Goal: Task Accomplishment & Management: Complete application form

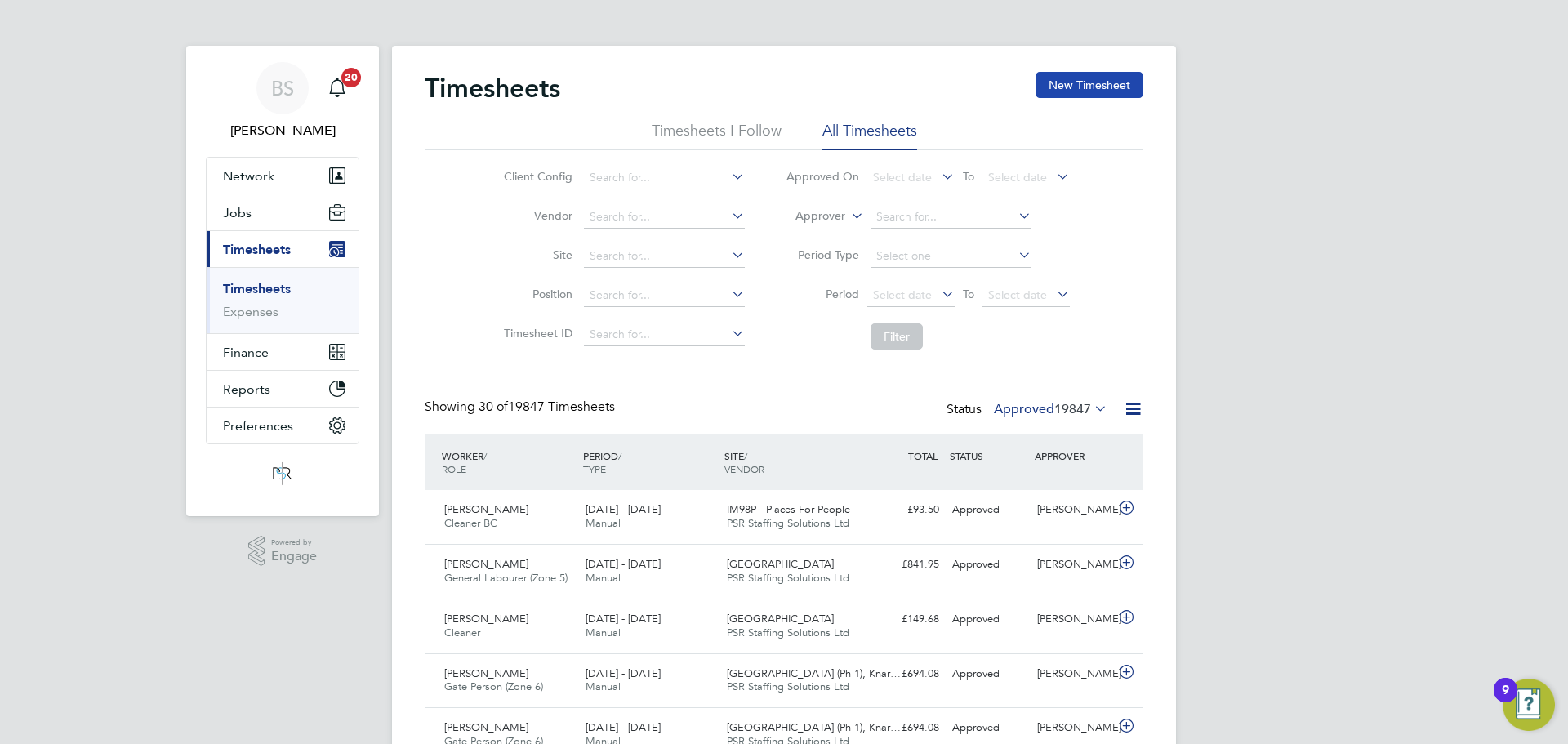
click at [1071, 78] on button "New Timesheet" at bounding box center [1089, 84] width 108 height 26
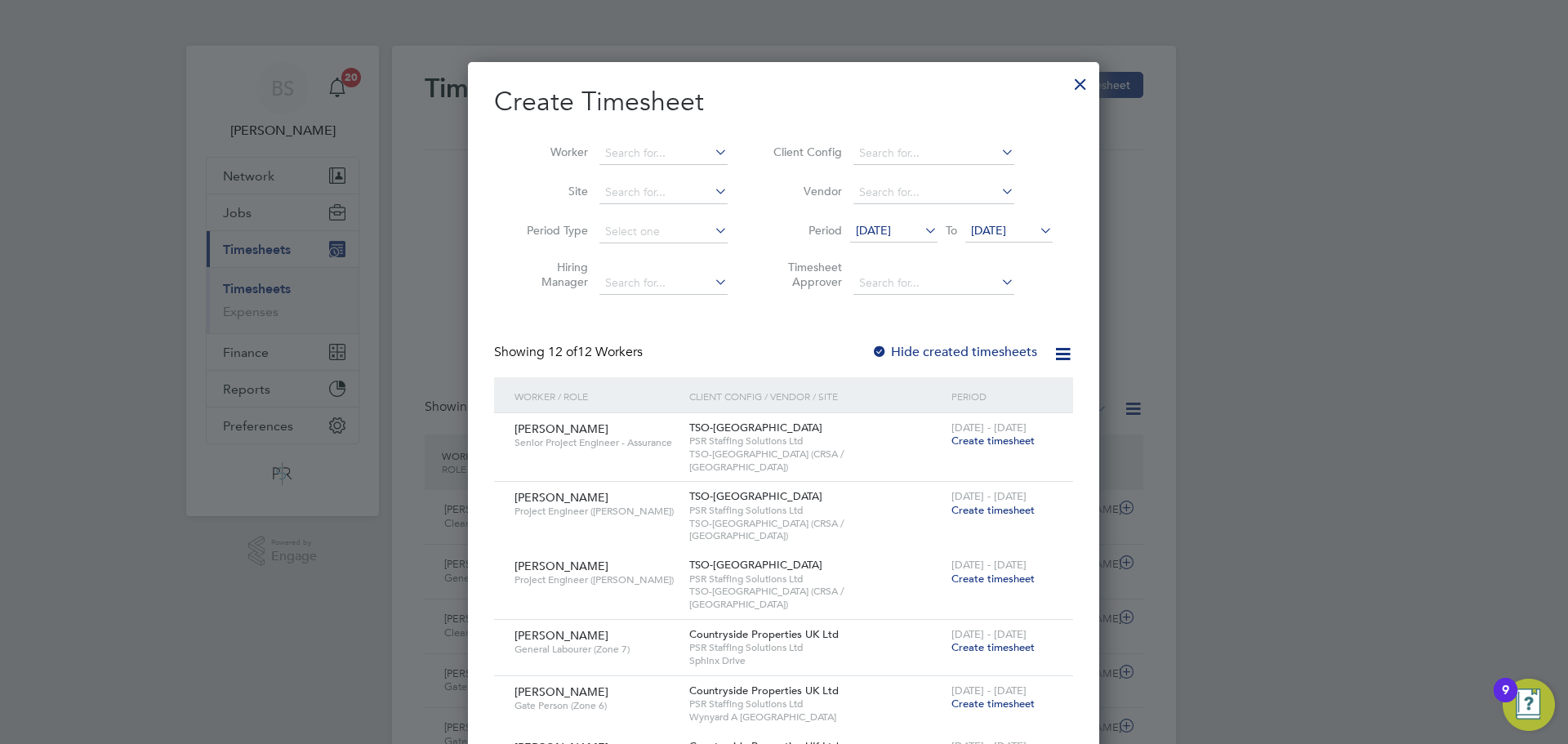
click at [894, 221] on span "[DATE]" at bounding box center [893, 231] width 87 height 22
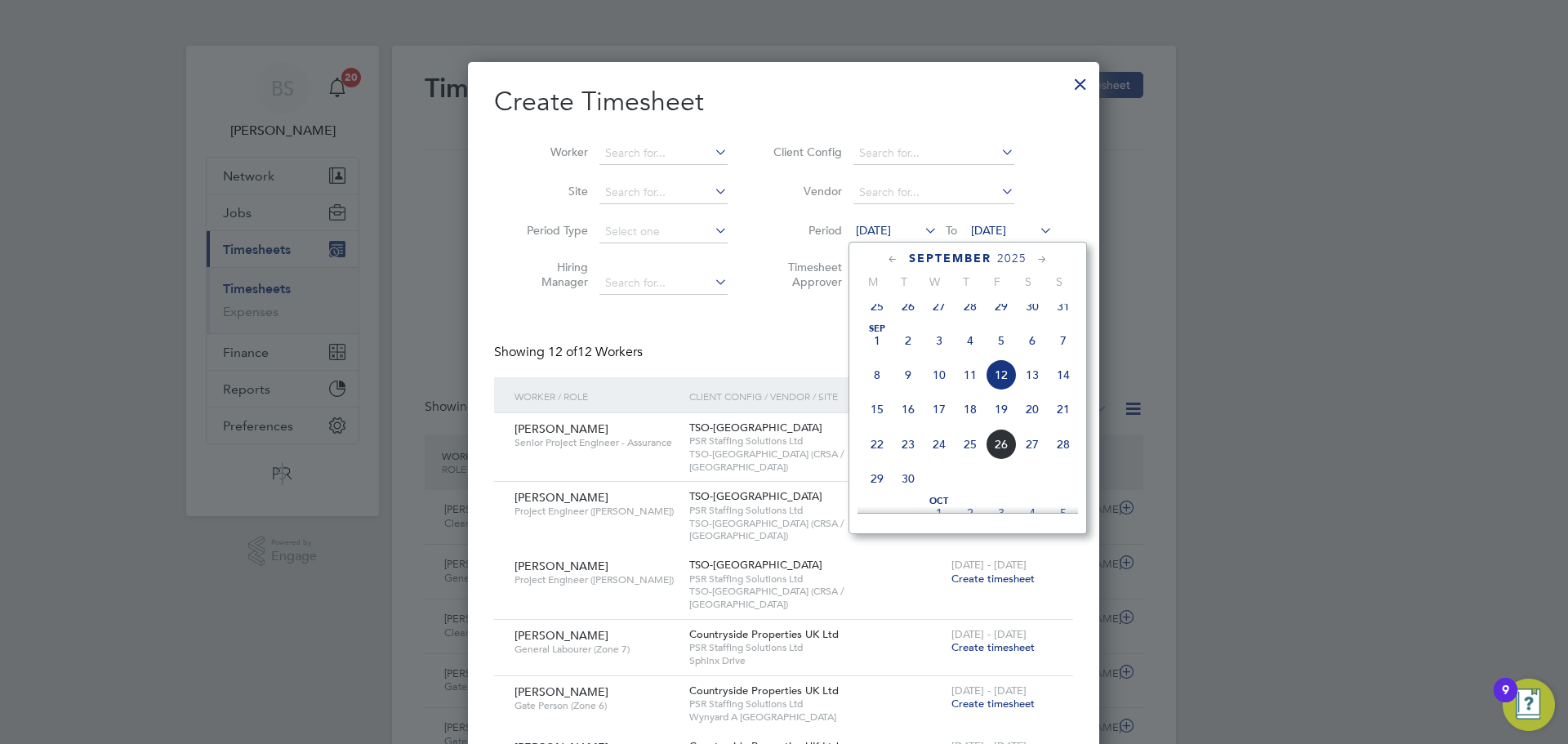
click at [883, 460] on span "22" at bounding box center [877, 444] width 31 height 31
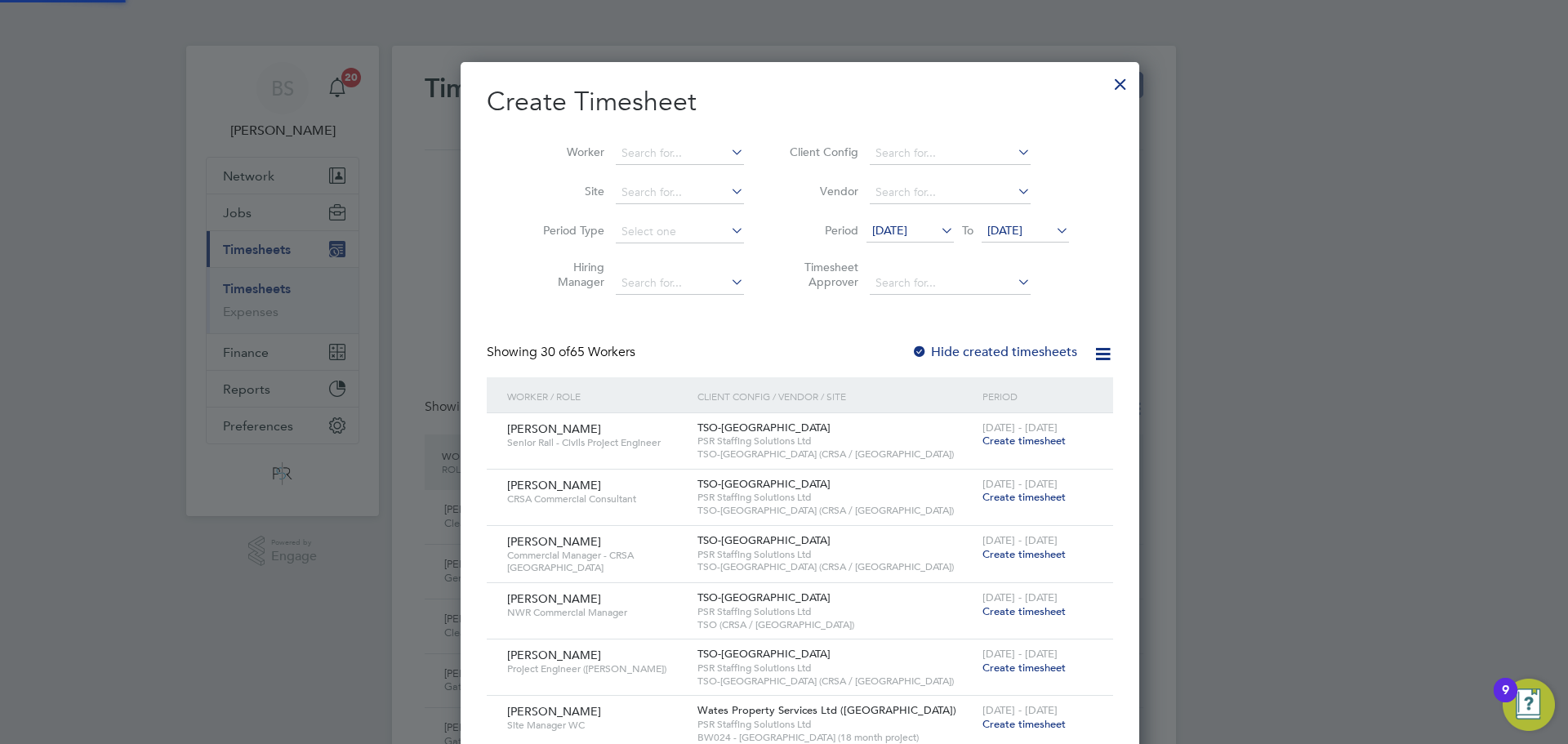
click at [1014, 229] on span "[DATE]" at bounding box center [1005, 230] width 35 height 14
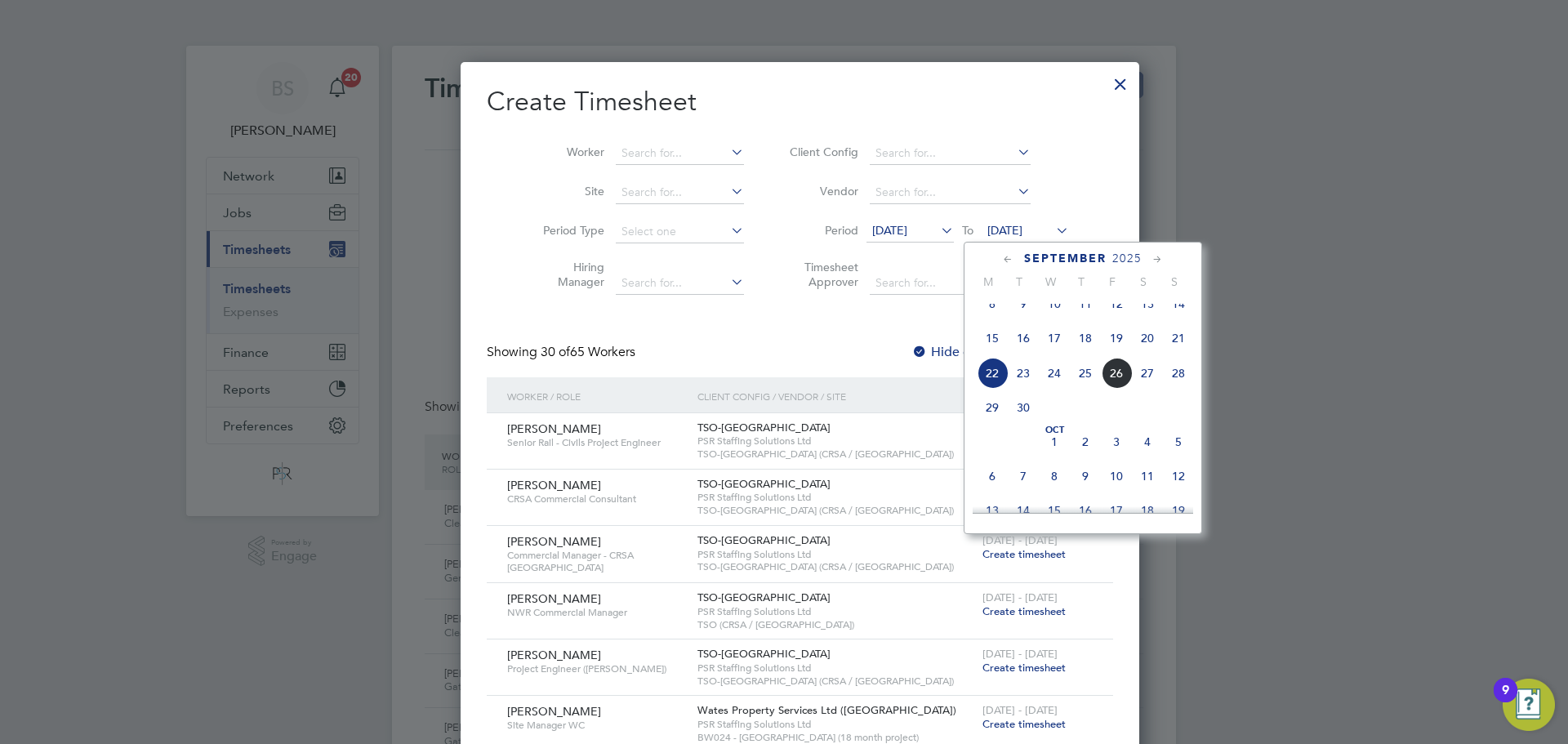
click at [1179, 385] on span "28" at bounding box center [1178, 373] width 31 height 31
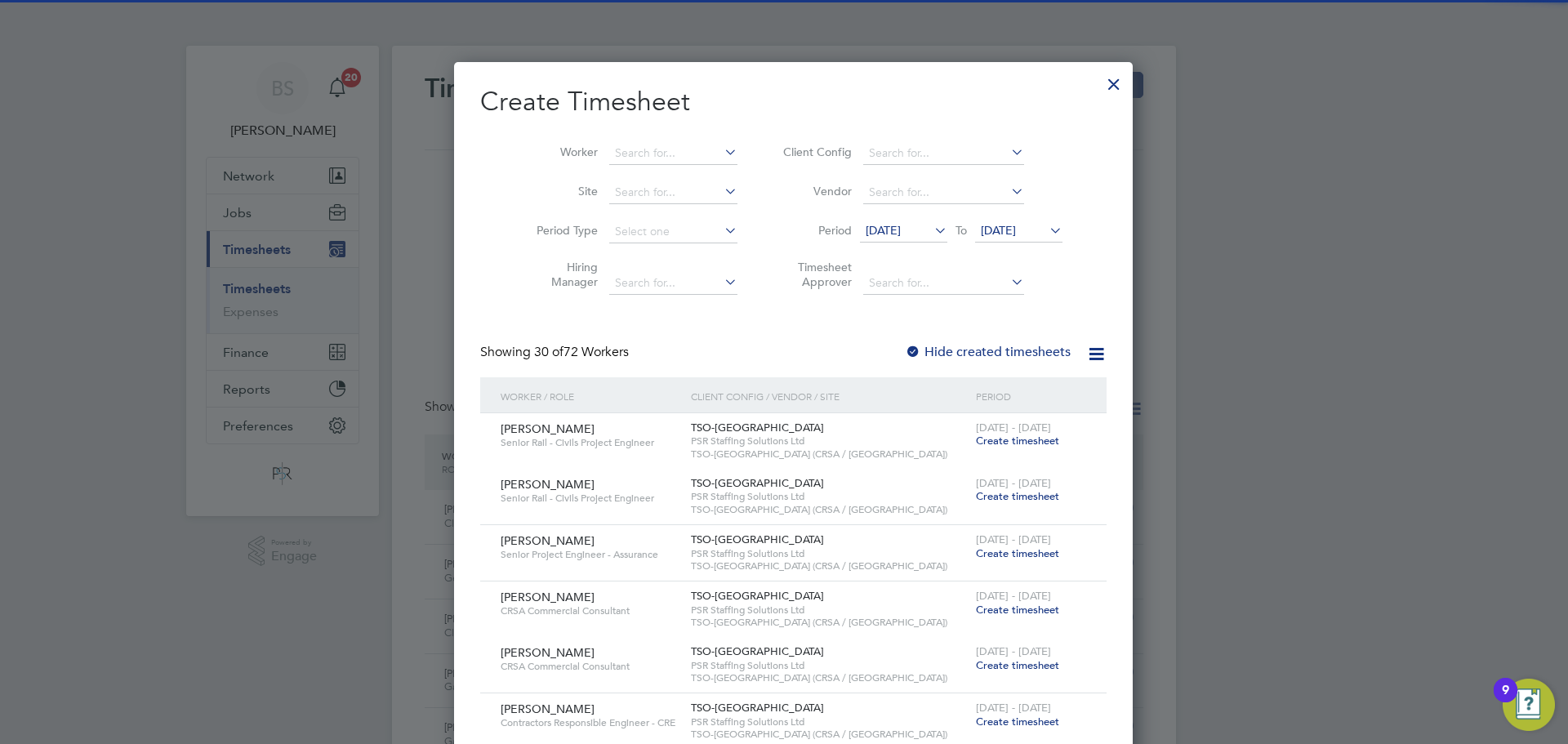
click at [599, 141] on li "Worker" at bounding box center [630, 153] width 254 height 39
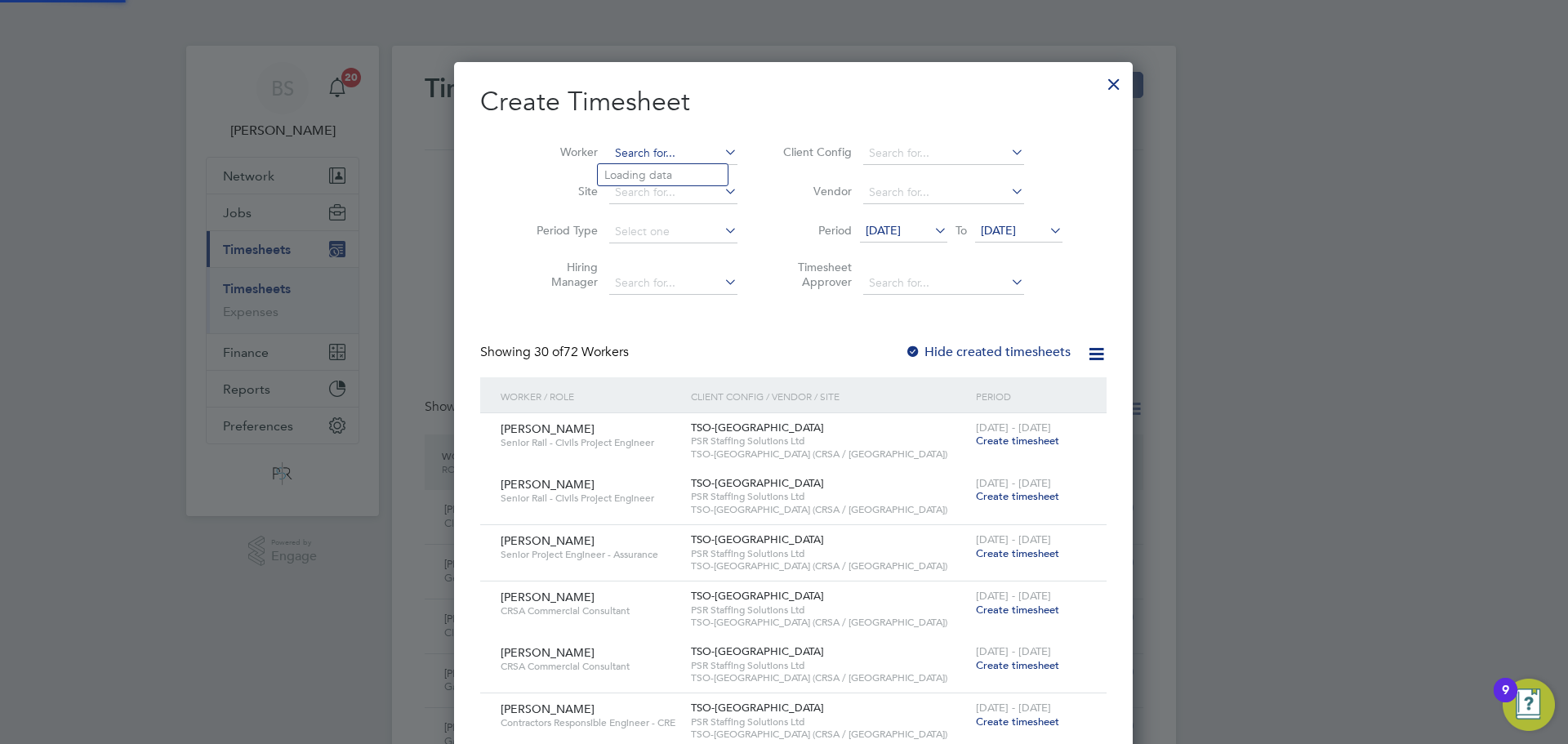
click at [619, 155] on input at bounding box center [673, 154] width 128 height 23
click at [676, 207] on li "[PERSON_NAME]" at bounding box center [698, 197] width 202 height 22
type input "[PERSON_NAME]"
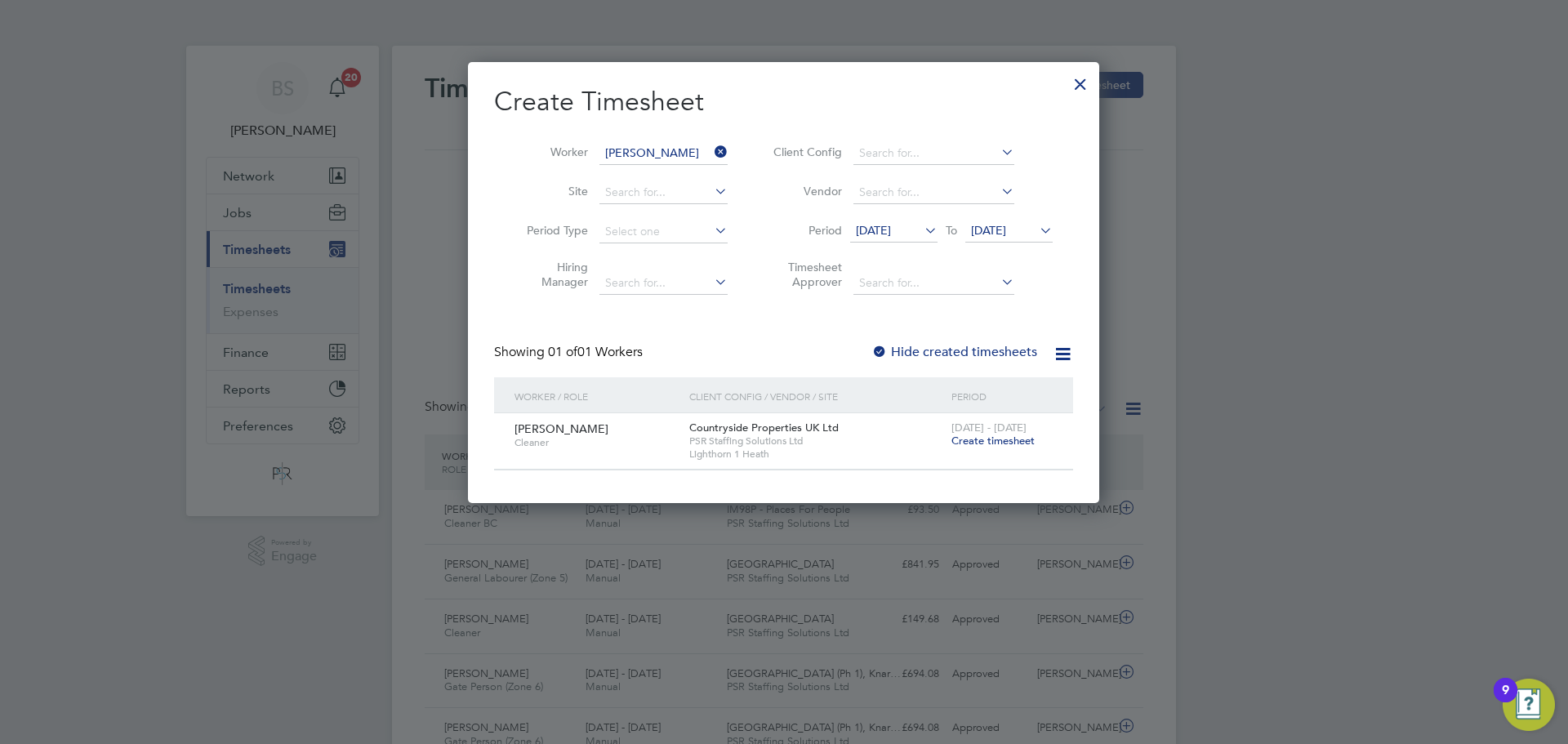
click at [967, 437] on span "Create timesheet" at bounding box center [992, 440] width 83 height 13
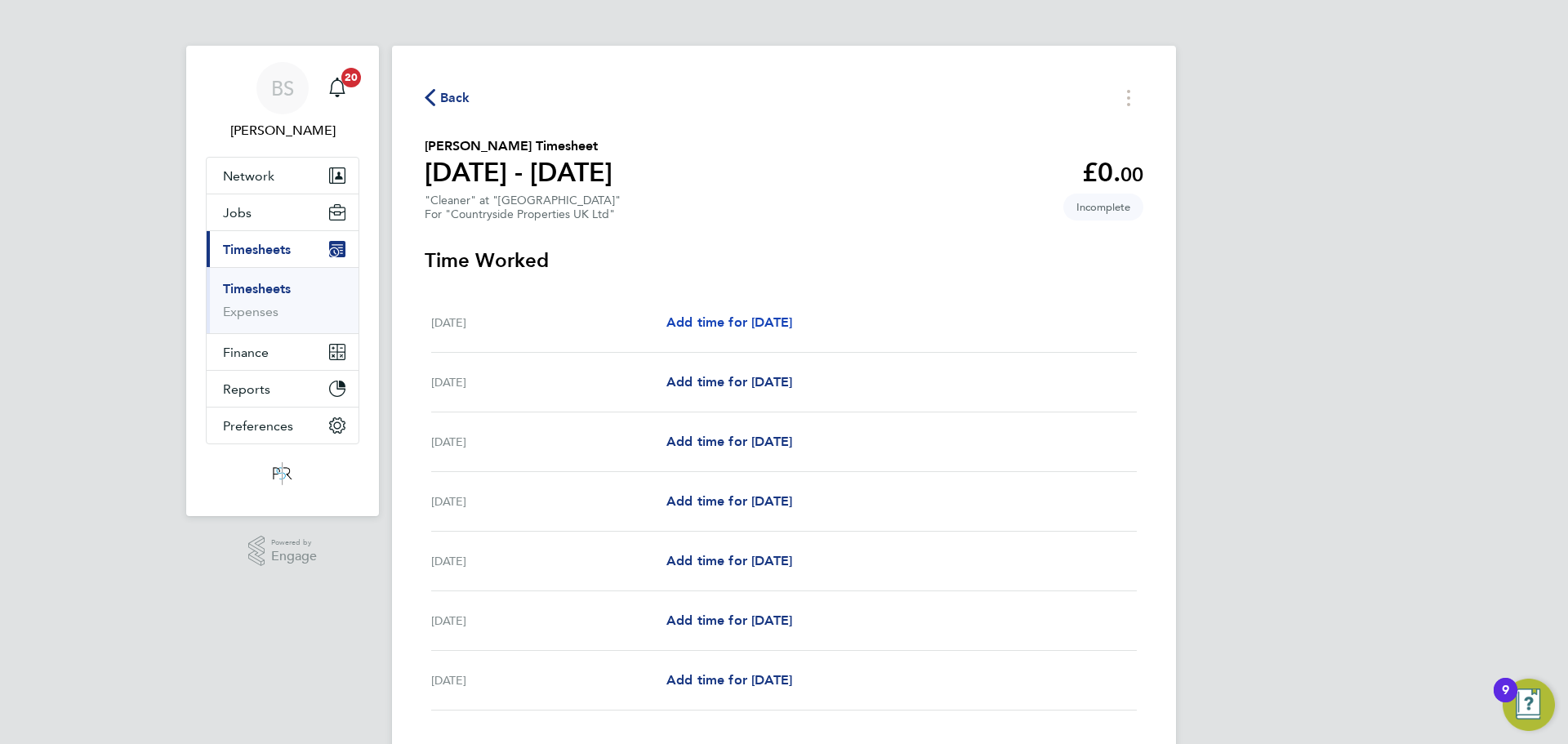
click at [746, 319] on span "Add time for [DATE]" at bounding box center [729, 322] width 126 height 15
select select "30"
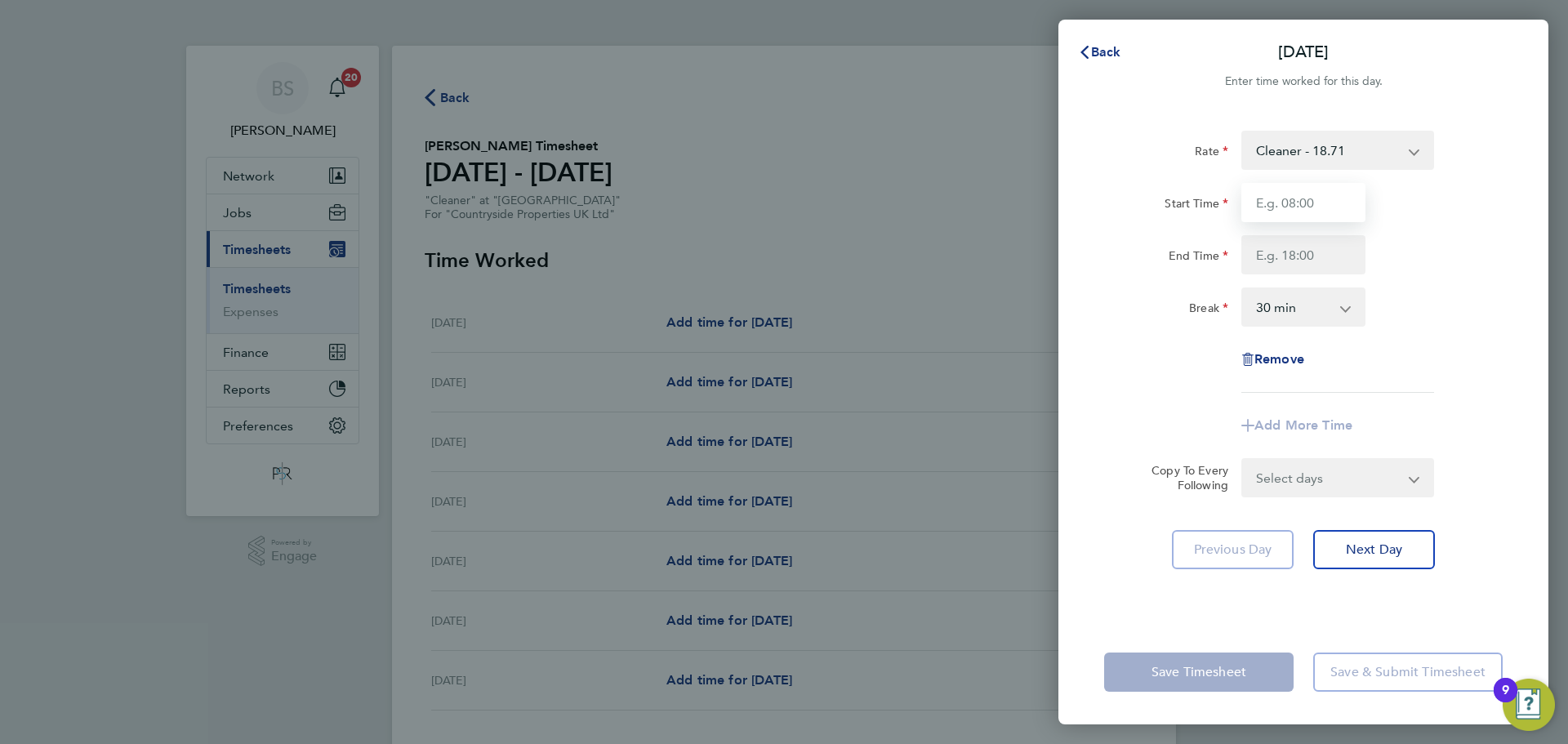
click at [1288, 209] on input "Start Time" at bounding box center [1304, 203] width 124 height 39
type input "08:00"
click at [1318, 255] on input "End Time" at bounding box center [1304, 255] width 124 height 39
type input "12:00"
click at [1310, 310] on select "0 min 15 min 30 min 45 min 60 min 75 min 90 min" at bounding box center [1294, 307] width 101 height 36
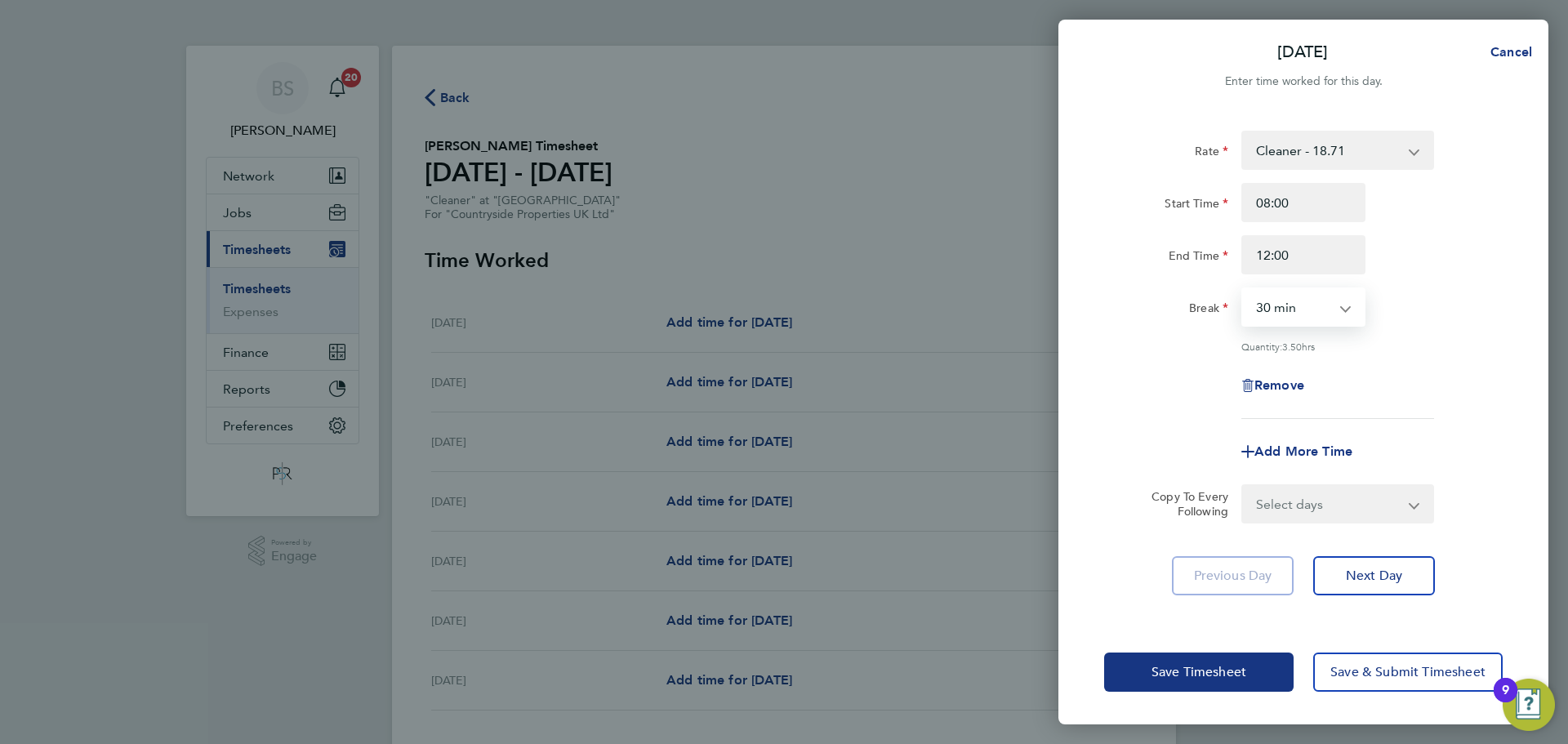
select select "0"
click at [1243, 290] on select "0 min 15 min 30 min 45 min 60 min 75 min 90 min" at bounding box center [1294, 307] width 101 height 36
click at [1163, 338] on div "Rate Cleaner - 18.71 Start Time 08:00 End Time 12:00 Break 0 min 15 min 30 min …" at bounding box center [1304, 275] width 399 height 289
click at [1307, 509] on select "Select days Day Weekday (Mon-Fri) Weekend (Sat-Sun) [DATE] [DATE] [DATE] [DATE]…" at bounding box center [1329, 504] width 171 height 36
select select "WEEKEND"
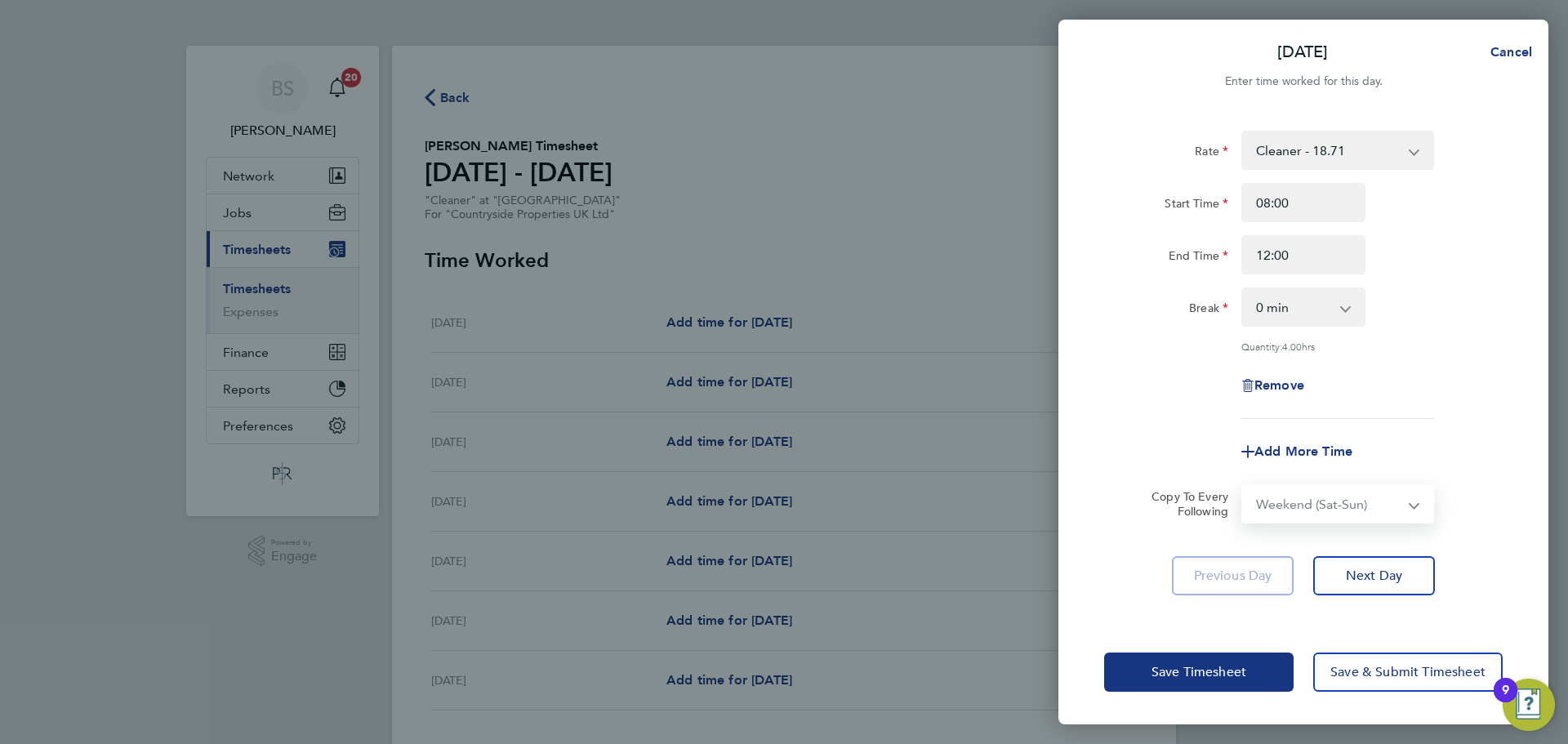
click at [1243, 486] on select "Select days Day Weekday (Mon-Fri) Weekend (Sat-Sun) [DATE] [DATE] [DATE] [DATE]…" at bounding box center [1329, 504] width 171 height 36
select select "[DATE]"
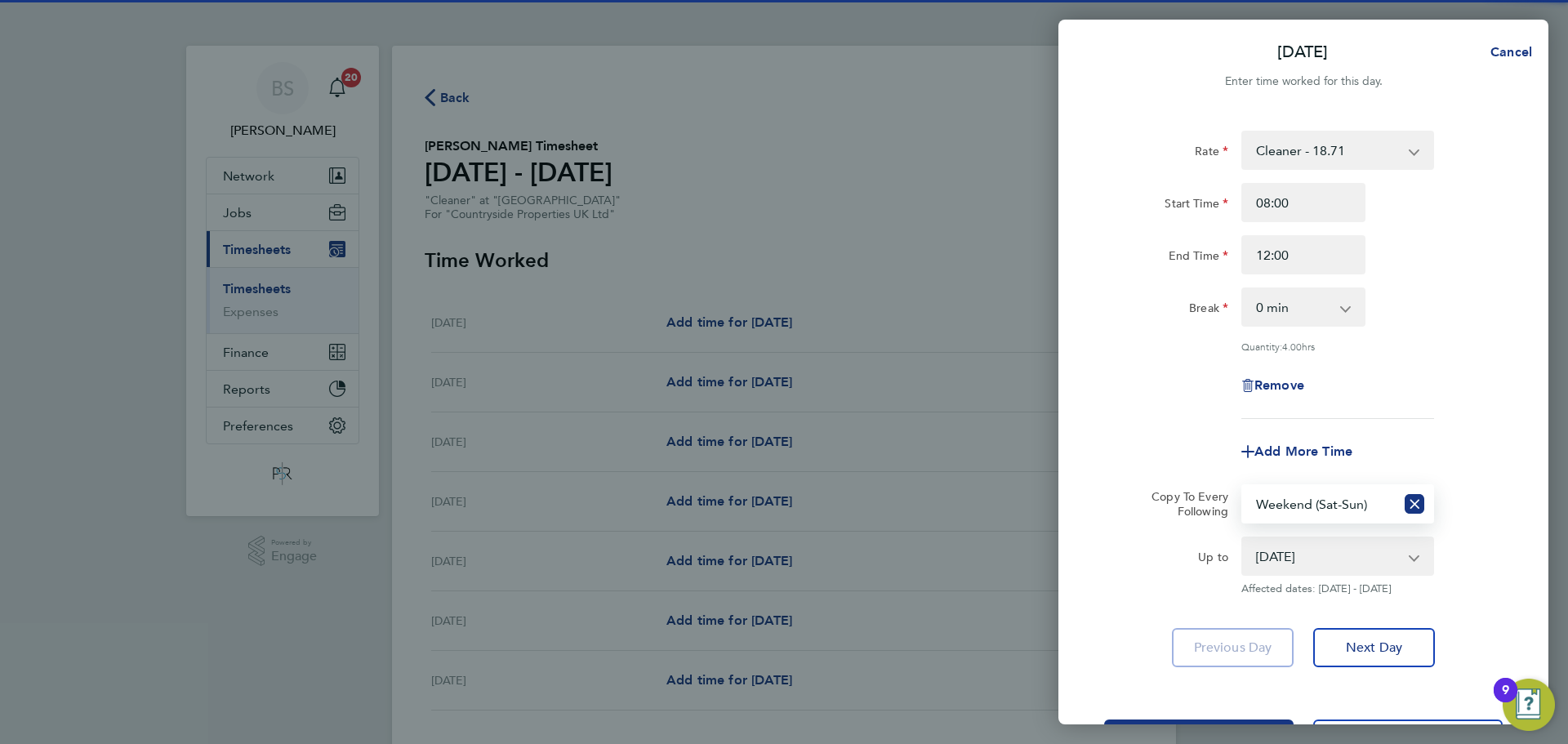
click at [1390, 494] on select "Select days Day Weekday (Mon-Fri) Weekend (Sat-Sun) [DATE] [DATE] [DATE] [DATE]…" at bounding box center [1319, 504] width 152 height 36
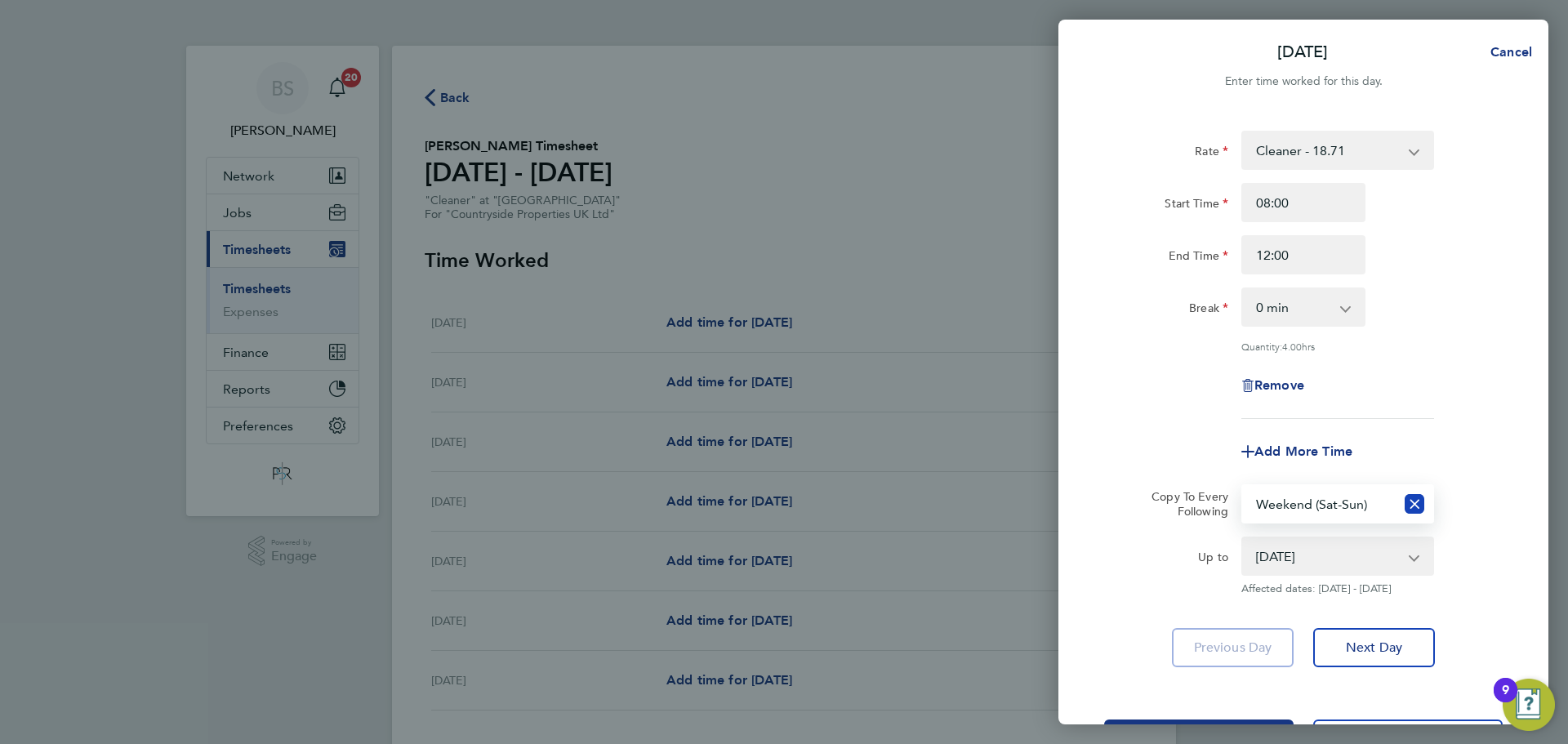
click at [1418, 494] on icon "Reset selection" at bounding box center [1415, 504] width 20 height 20
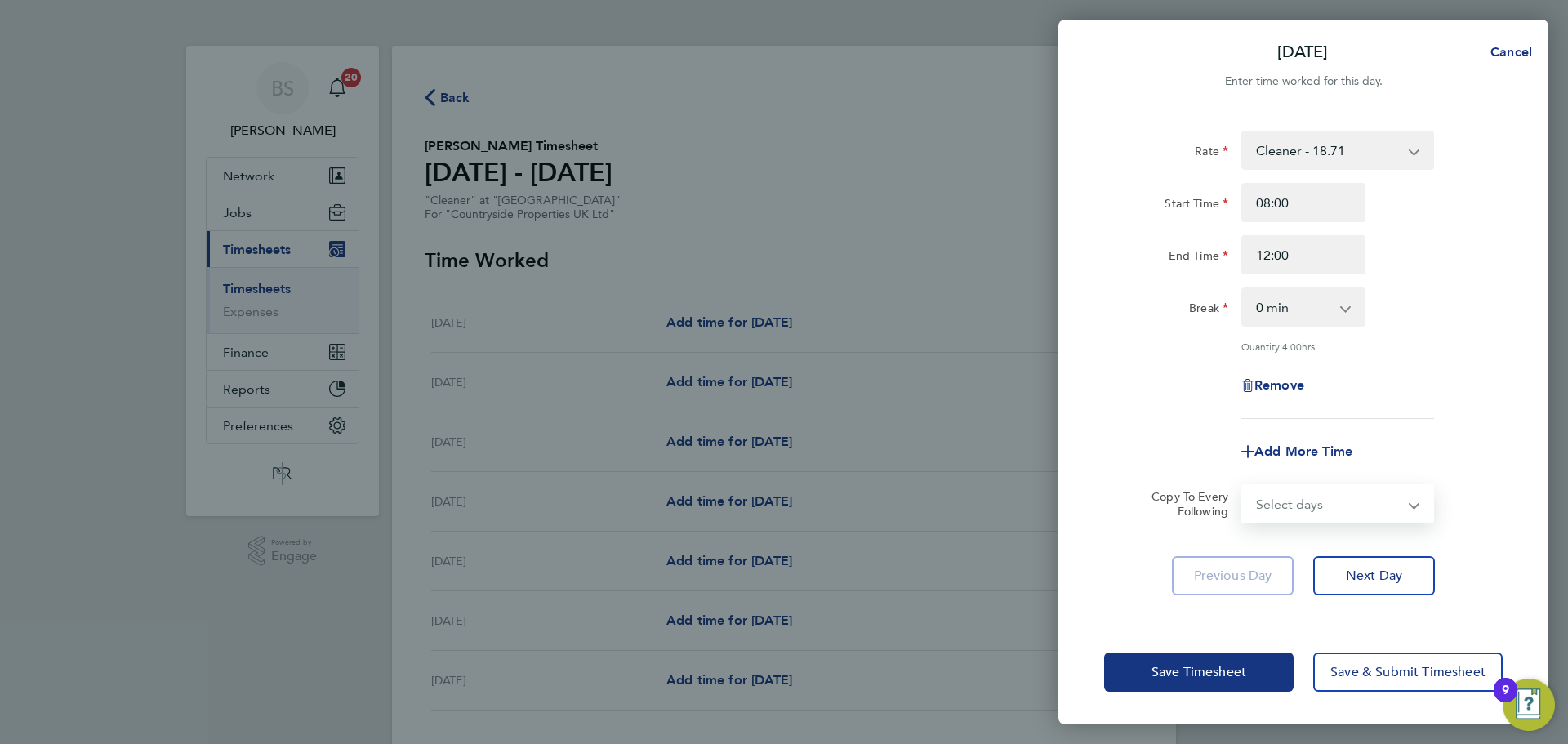
click at [1367, 504] on select "Select days Day Weekday (Mon-Fri) Weekend (Sat-Sun) [DATE] [DATE] [DATE] [DATE]…" at bounding box center [1329, 504] width 171 height 36
select select "WEEKDAY"
click at [1243, 486] on select "Select days Day Weekday (Mon-Fri) Weekend (Sat-Sun) [DATE] [DATE] [DATE] [DATE]…" at bounding box center [1329, 504] width 171 height 36
select select "[DATE]"
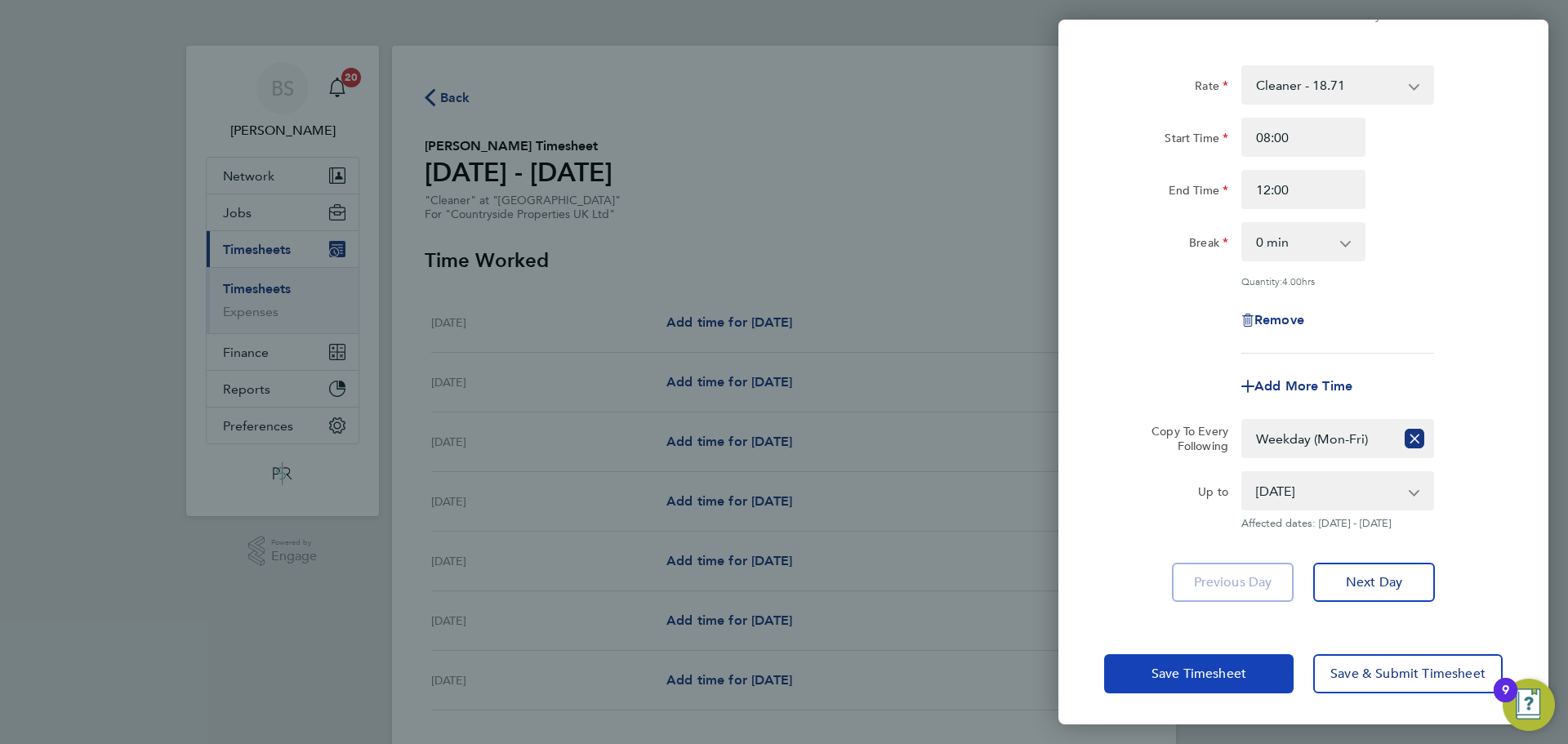
drag, startPoint x: 1221, startPoint y: 649, endPoint x: 1213, endPoint y: 673, distance: 25.3
click at [1219, 654] on div "Save Timesheet Save & Submit Timesheet" at bounding box center [1304, 673] width 490 height 105
click at [1213, 675] on span "Save Timesheet" at bounding box center [1200, 674] width 95 height 16
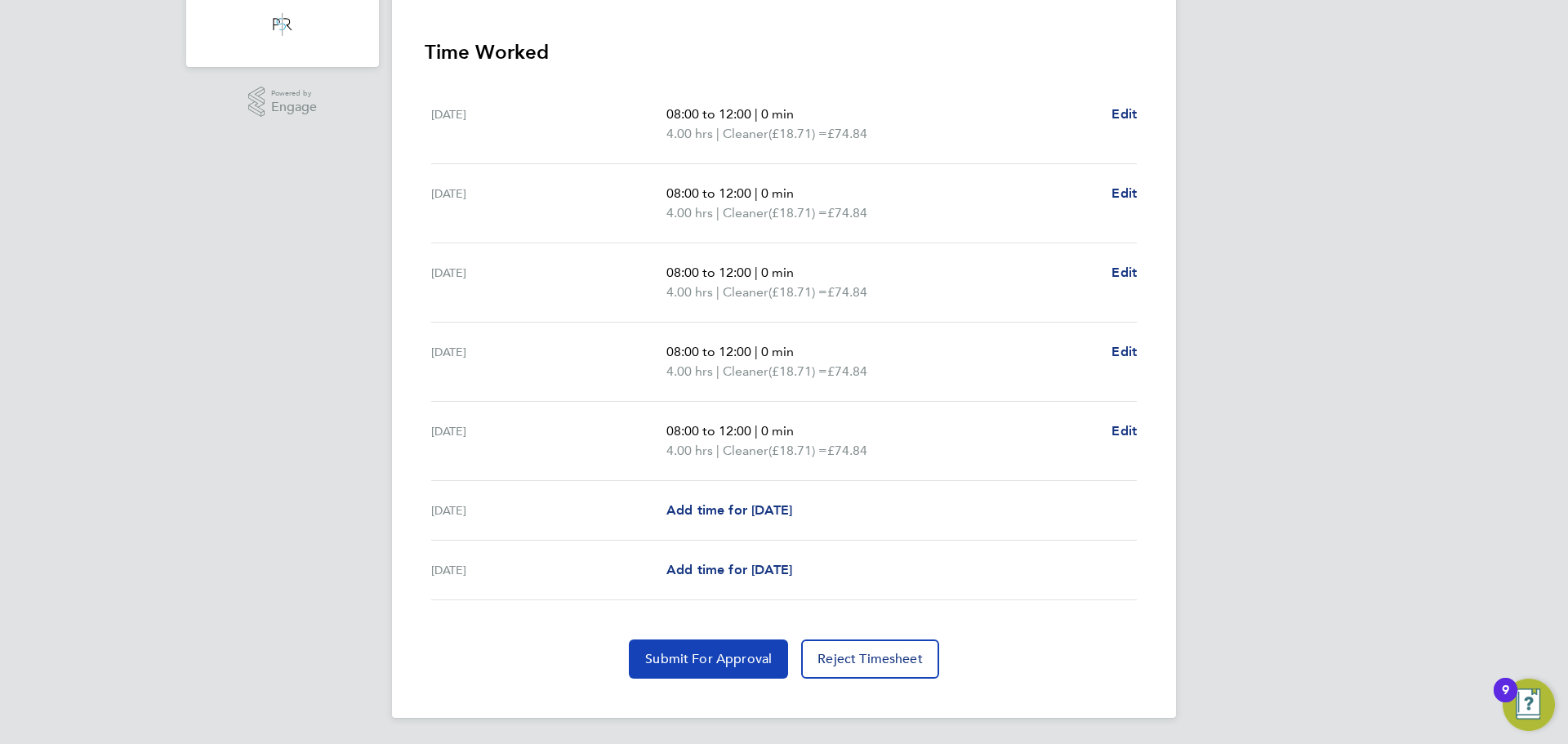
drag, startPoint x: 695, startPoint y: 658, endPoint x: 657, endPoint y: 562, distance: 103.2
click at [695, 658] on span "Submit For Approval" at bounding box center [708, 659] width 126 height 16
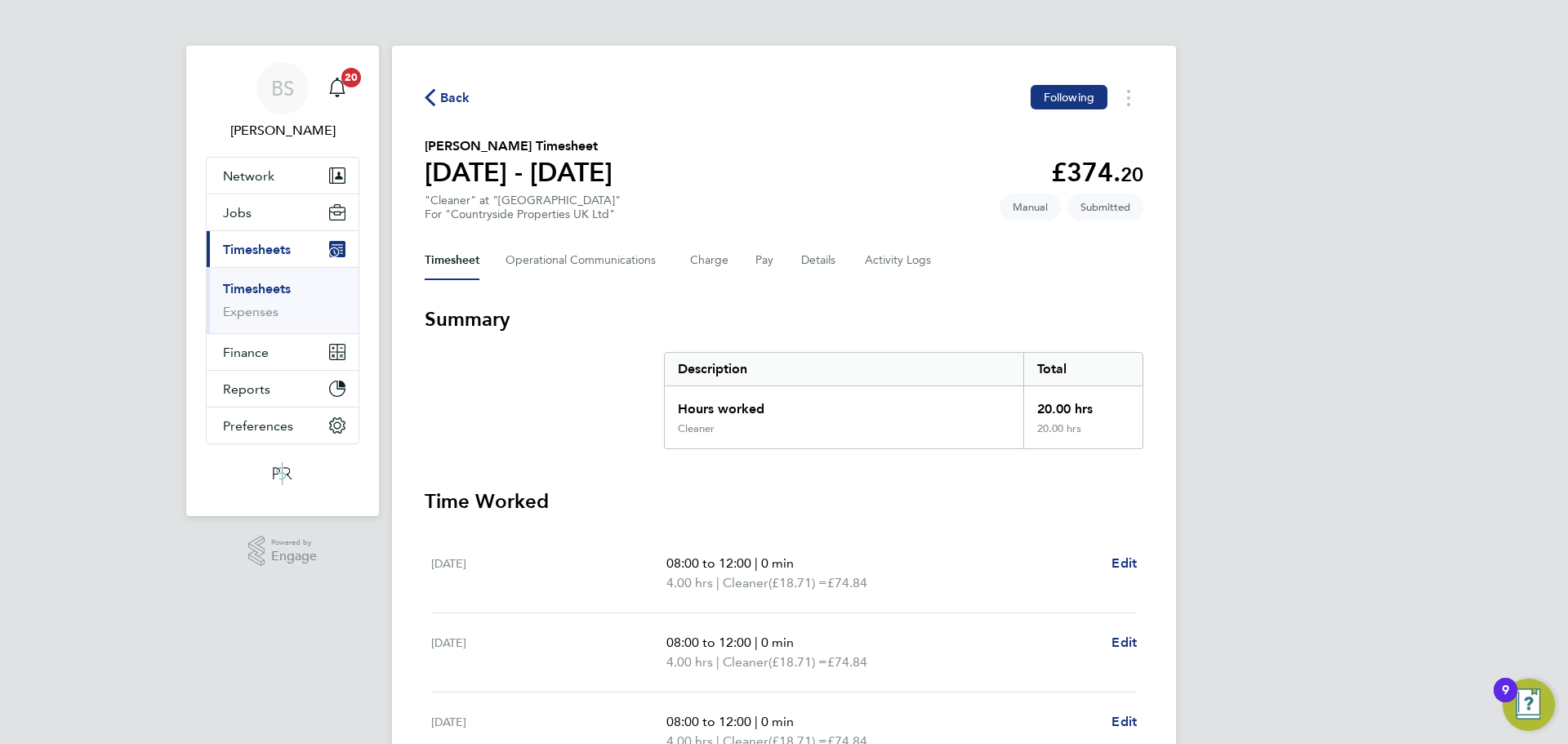
click at [442, 95] on span "Back" at bounding box center [455, 98] width 30 height 20
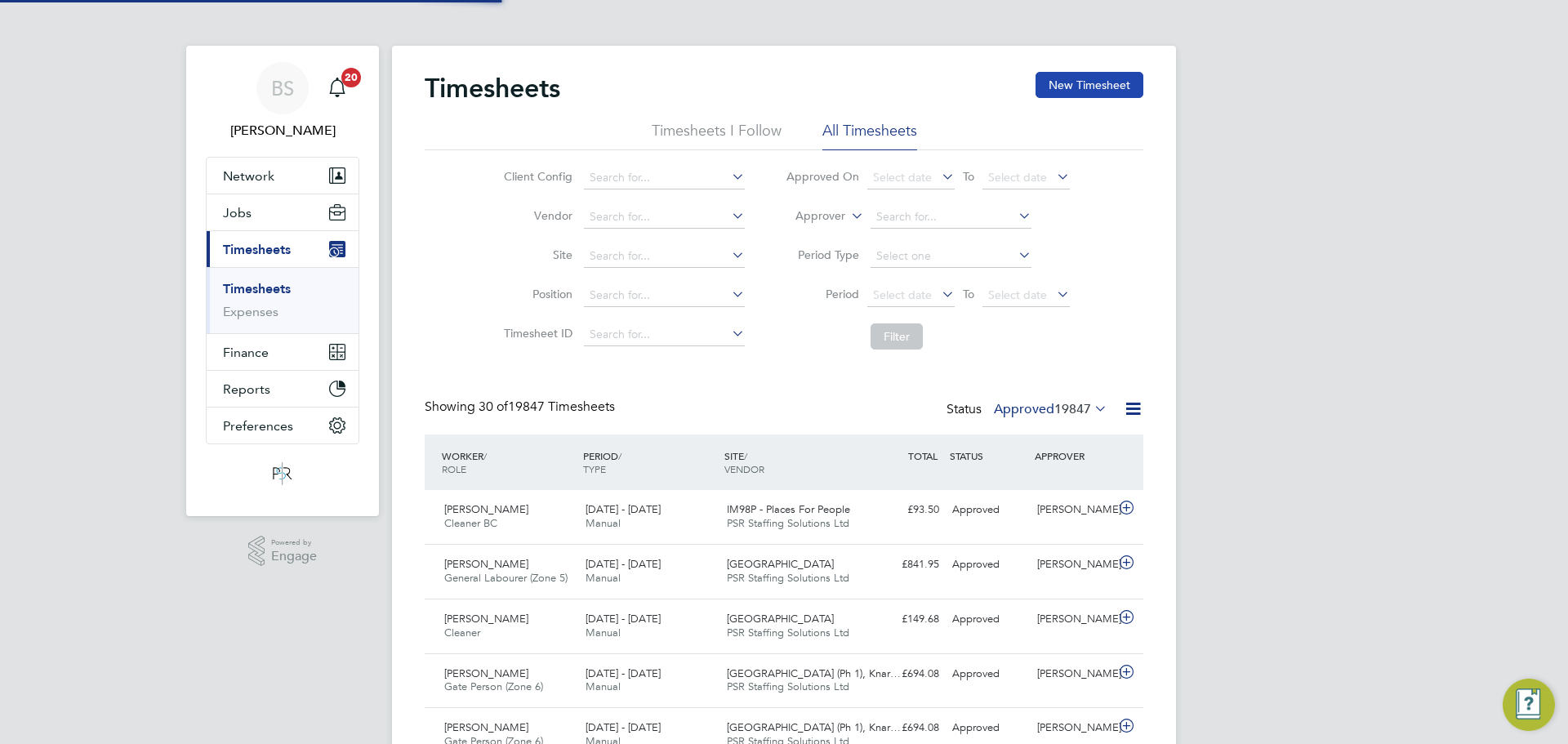
click at [1113, 82] on button "New Timesheet" at bounding box center [1089, 84] width 108 height 26
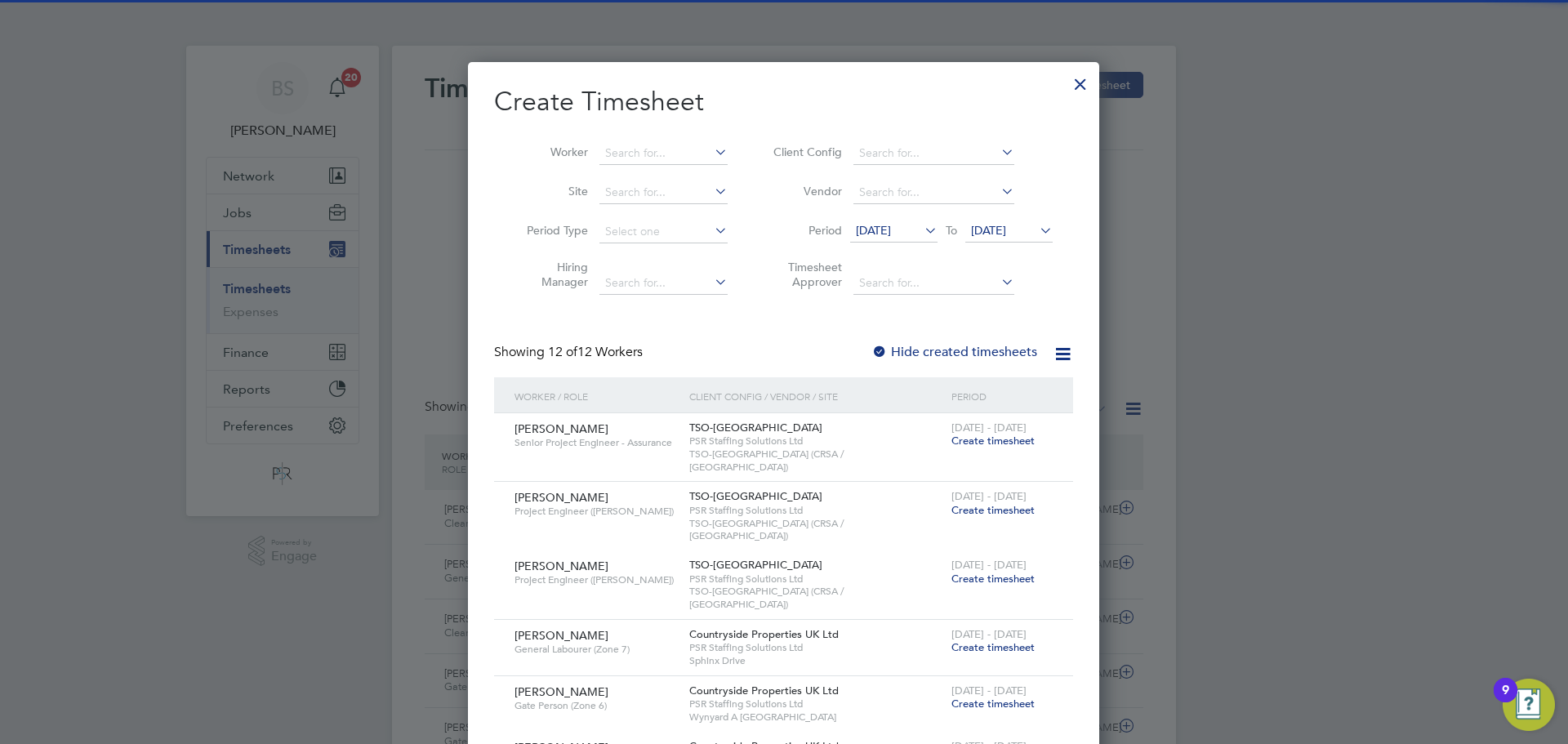
click at [891, 225] on span "[DATE]" at bounding box center [873, 230] width 35 height 14
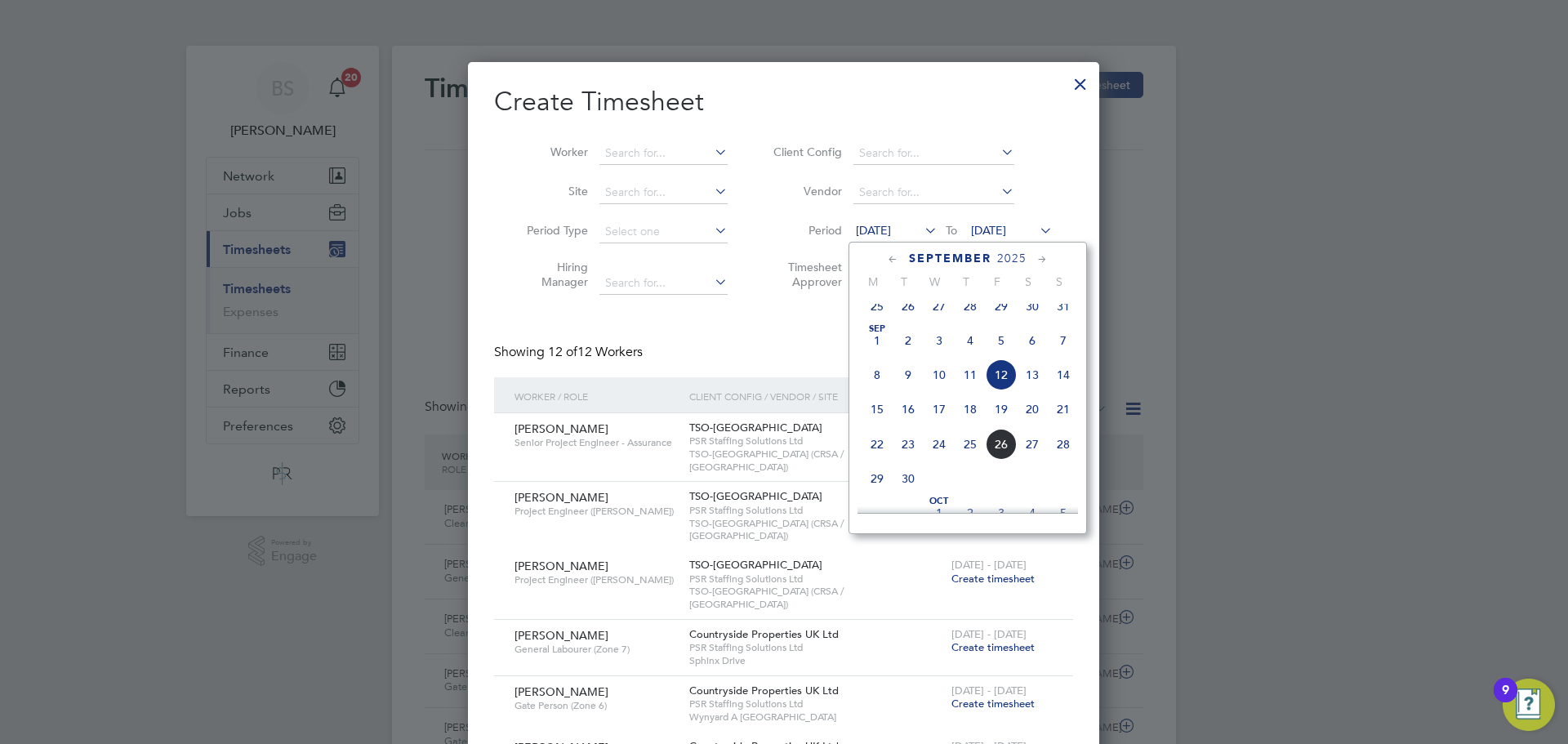
click at [879, 460] on span "22" at bounding box center [877, 444] width 31 height 31
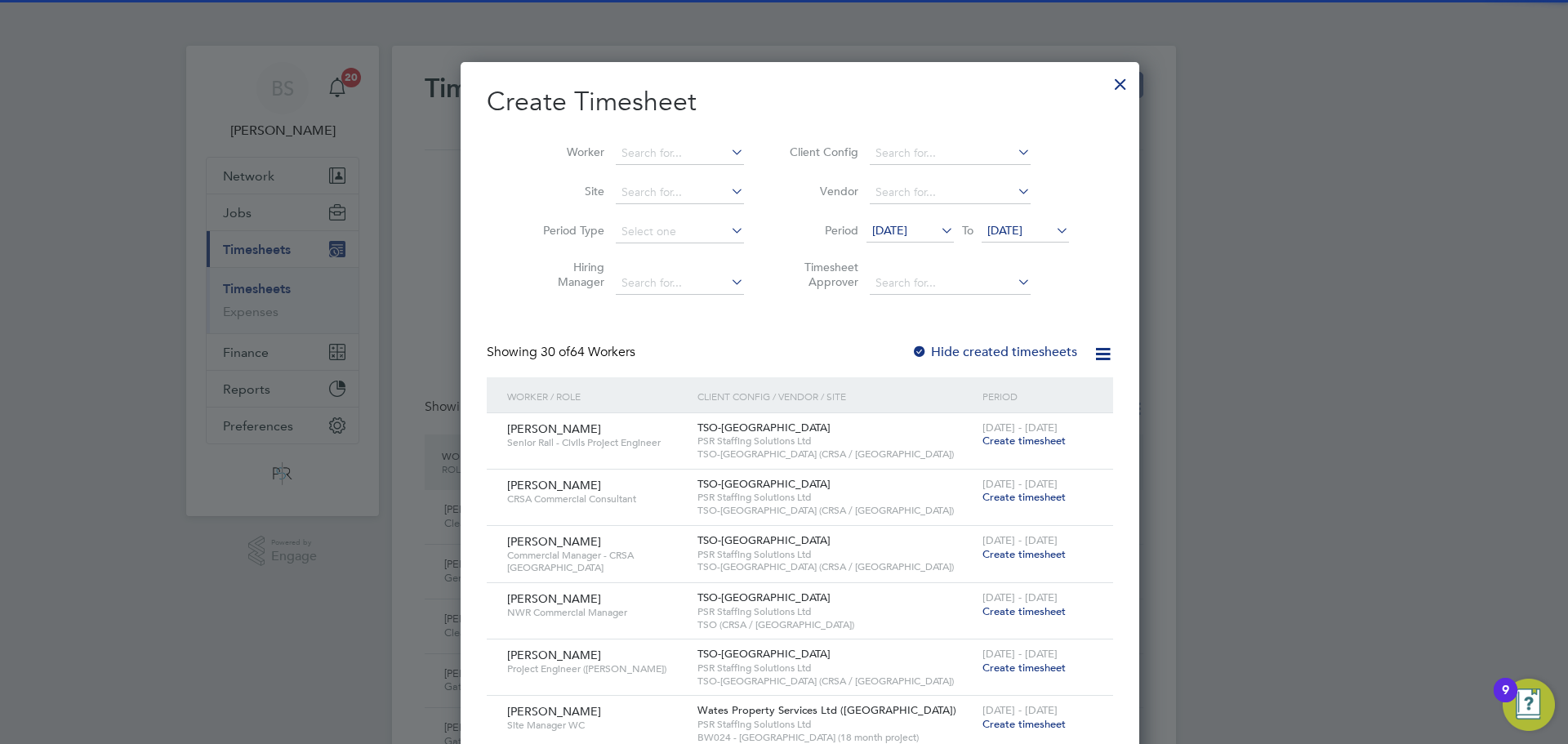
click at [1016, 239] on span "[DATE]" at bounding box center [1025, 231] width 87 height 22
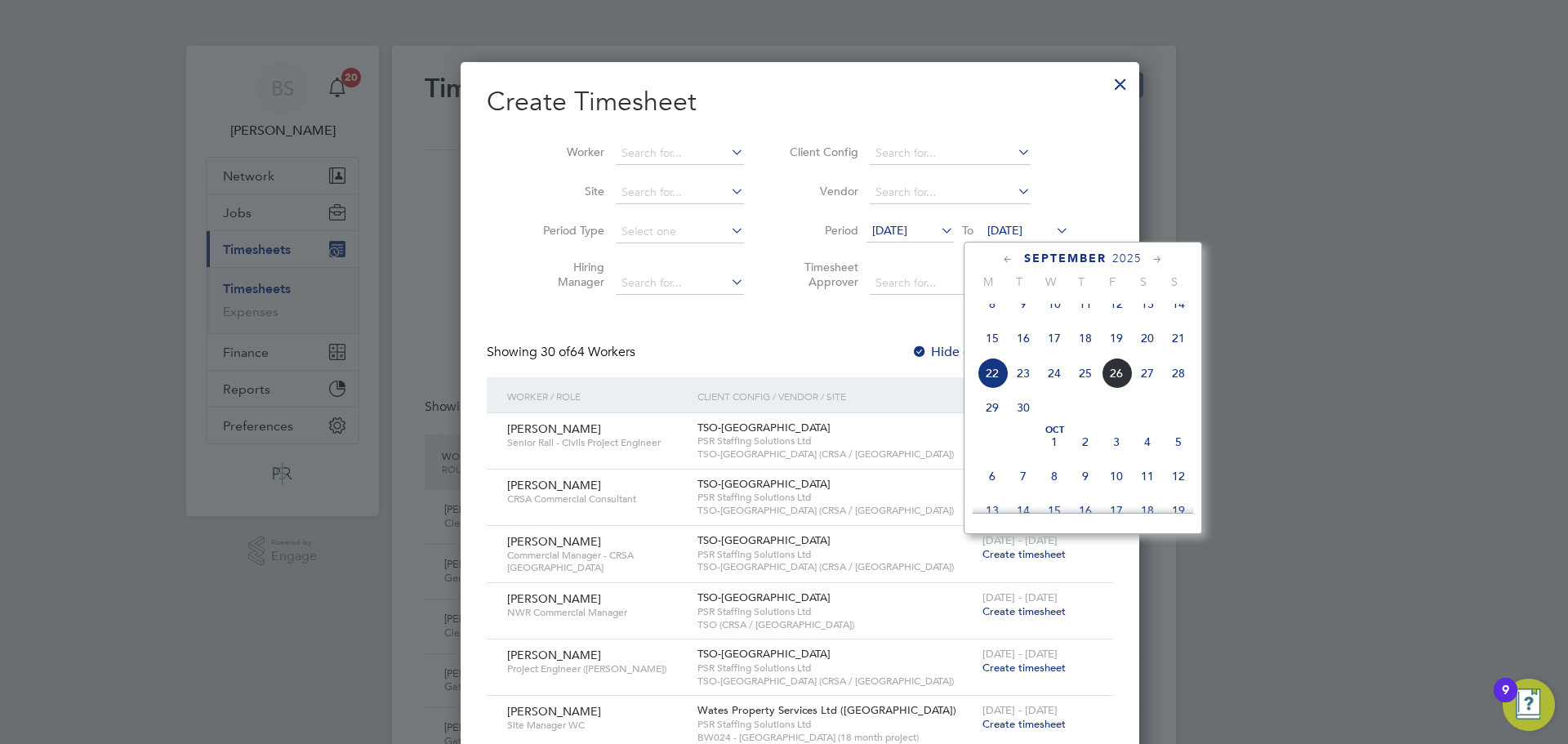
click at [1182, 389] on span "28" at bounding box center [1178, 373] width 31 height 31
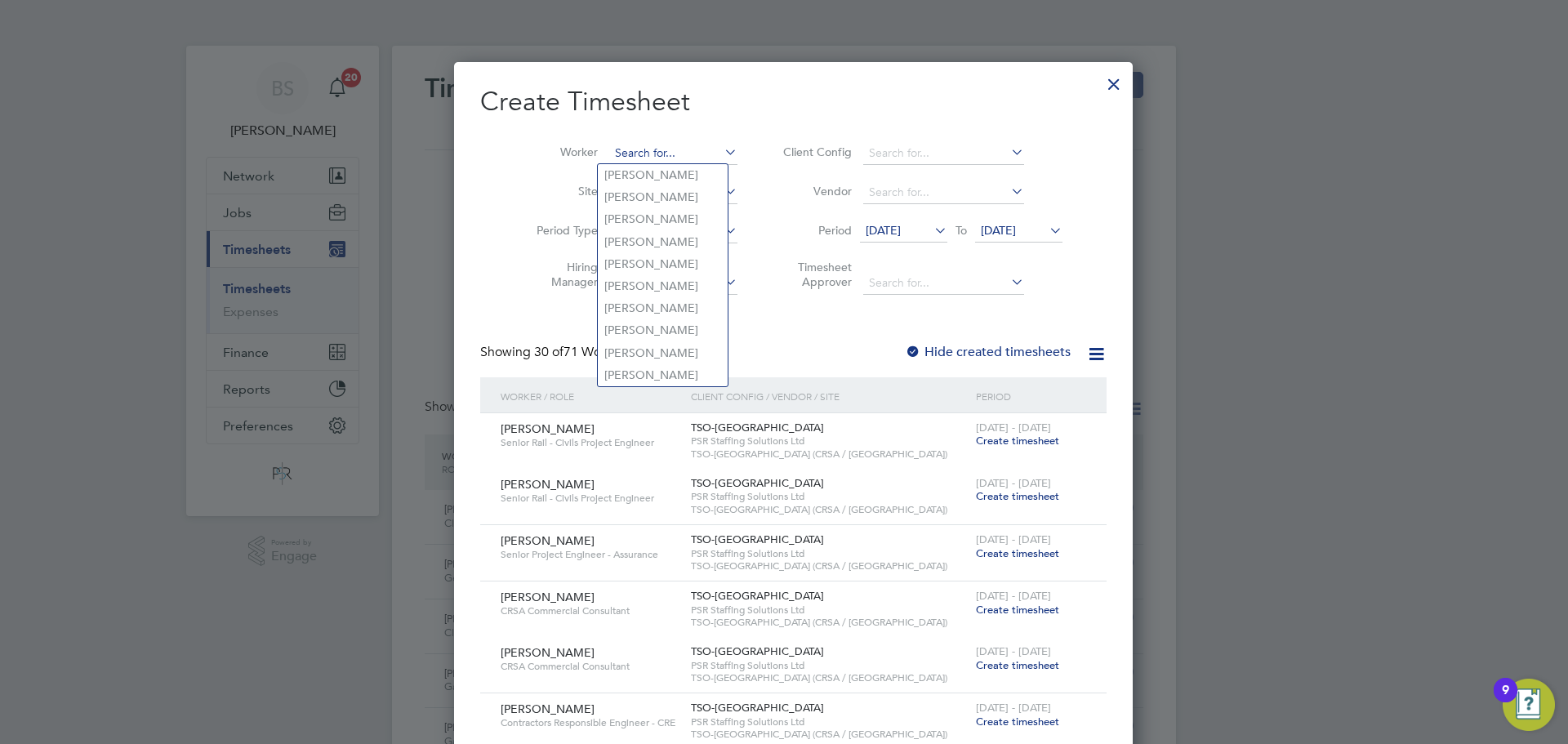
click at [631, 155] on input at bounding box center [673, 154] width 128 height 23
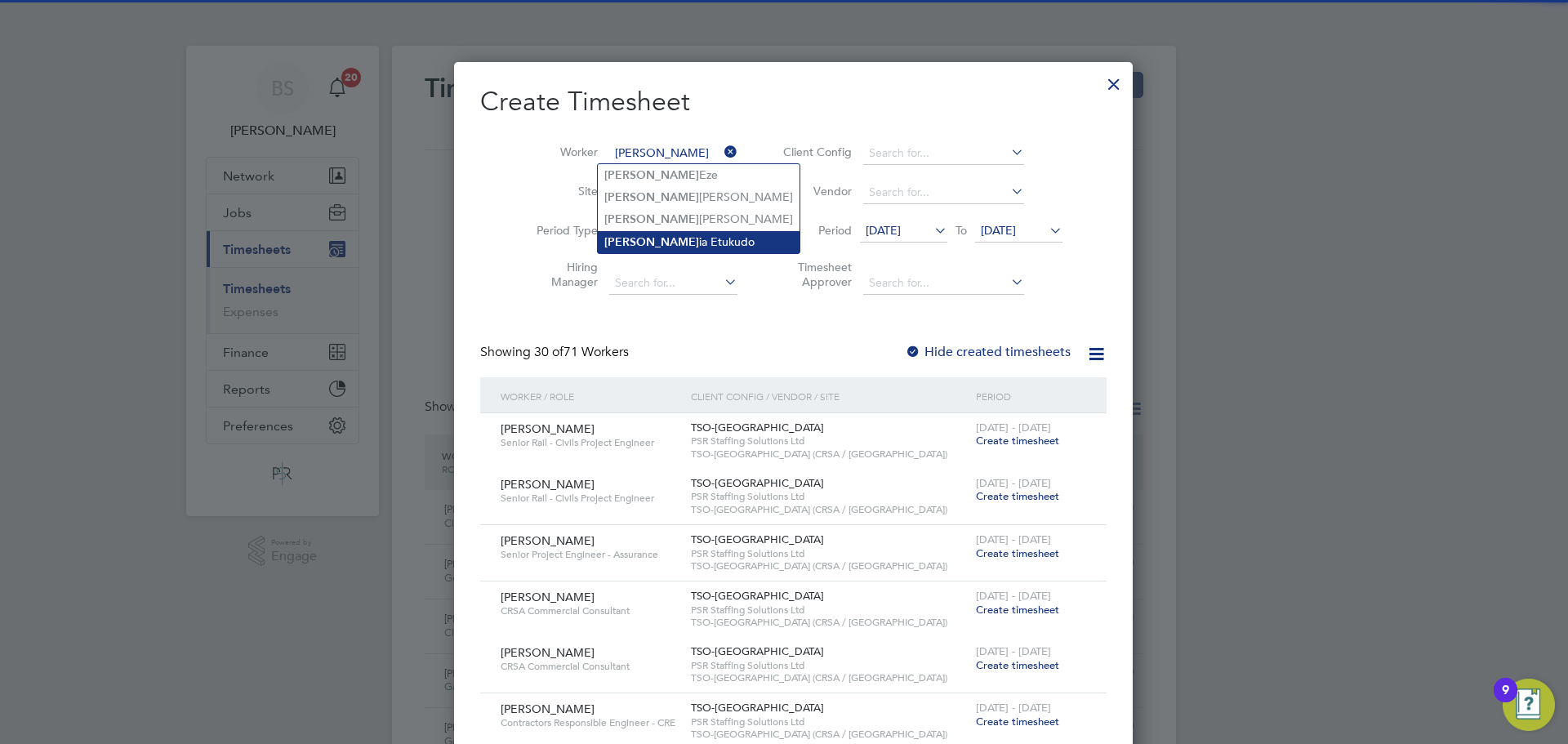
click at [653, 234] on li "[PERSON_NAME] ia Etukudo" at bounding box center [698, 242] width 202 height 22
type input "[PERSON_NAME]"
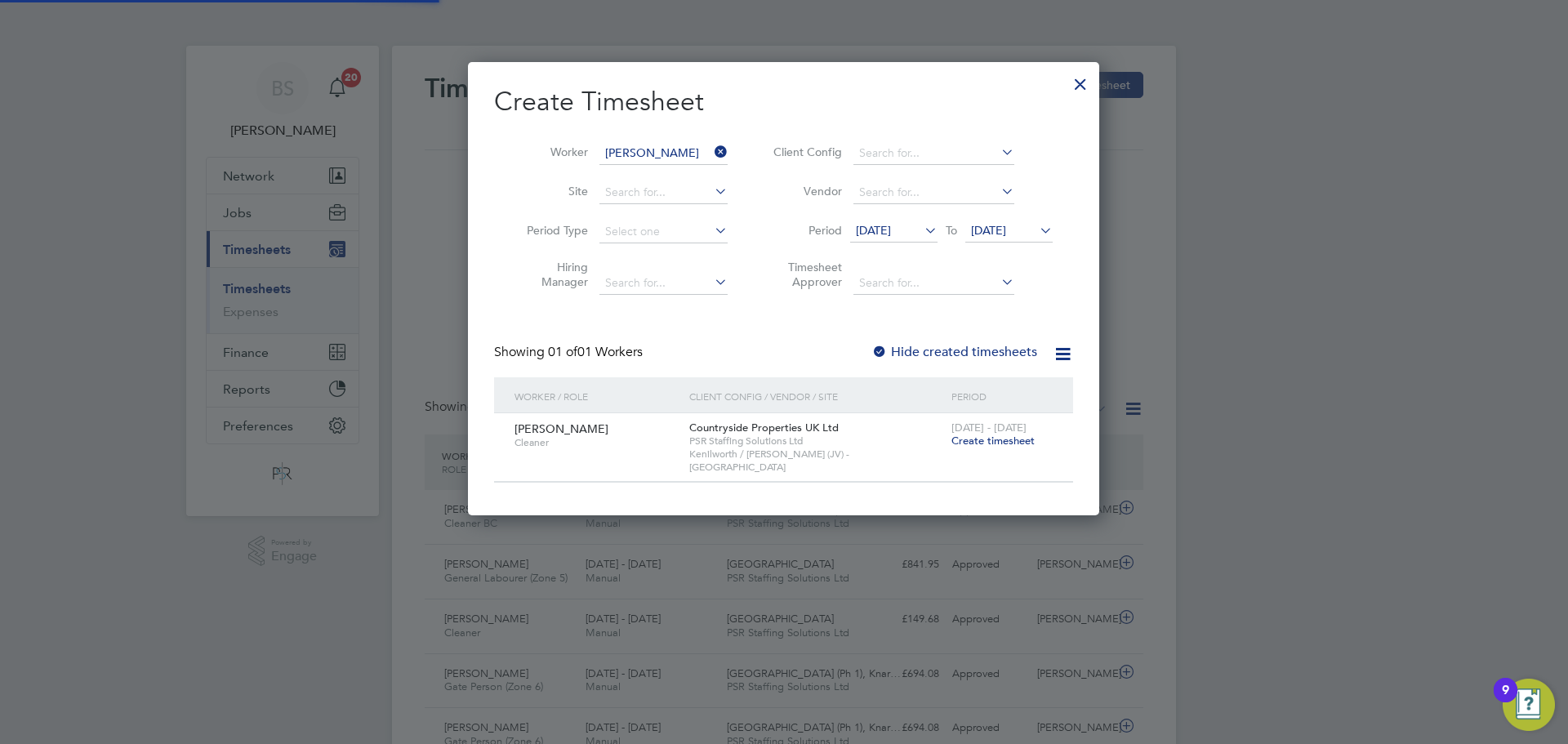
click at [999, 449] on div "[DATE] - [DATE] Create timesheet" at bounding box center [1002, 435] width 109 height 44
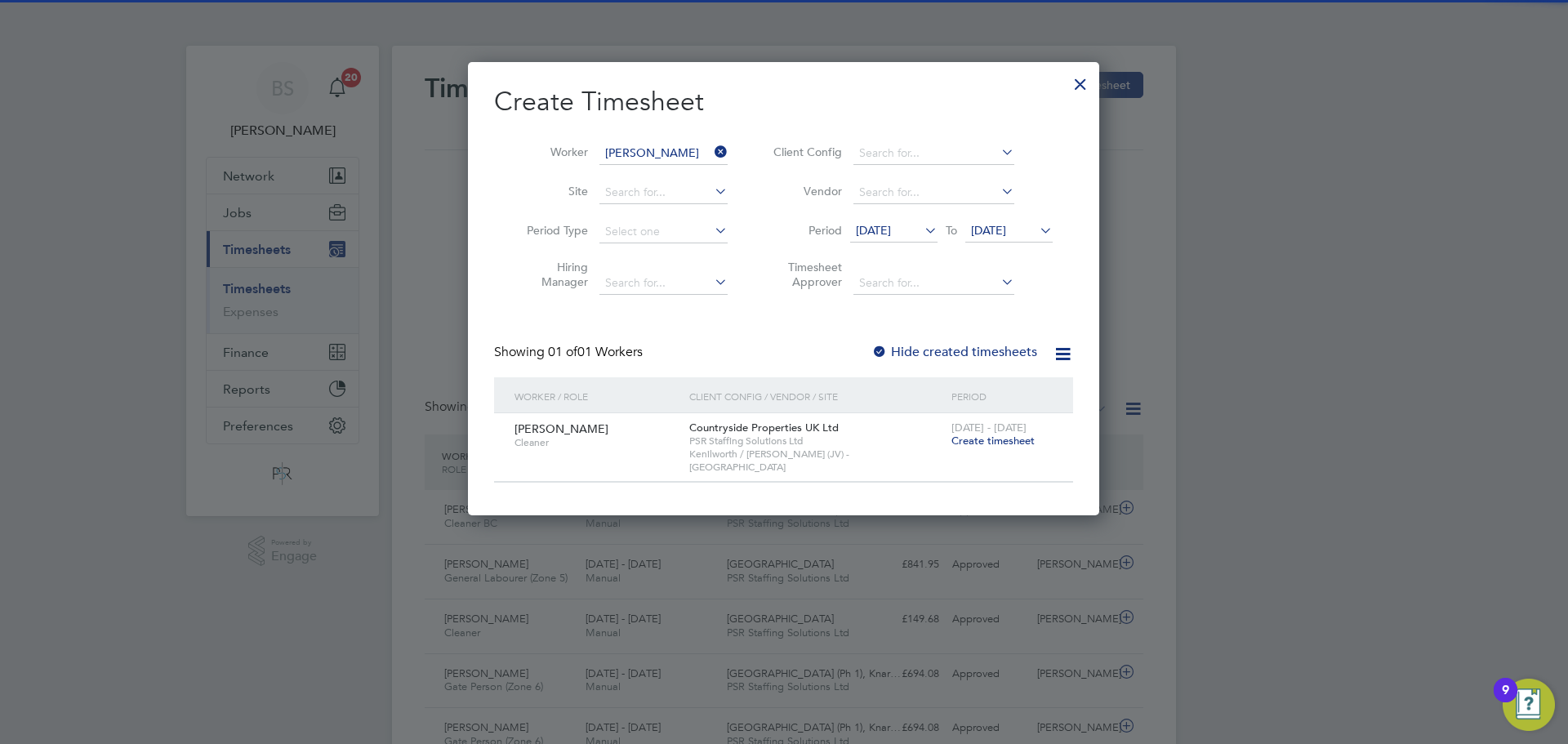
click at [999, 447] on div "[DATE] - [DATE] Create timesheet" at bounding box center [1002, 435] width 109 height 44
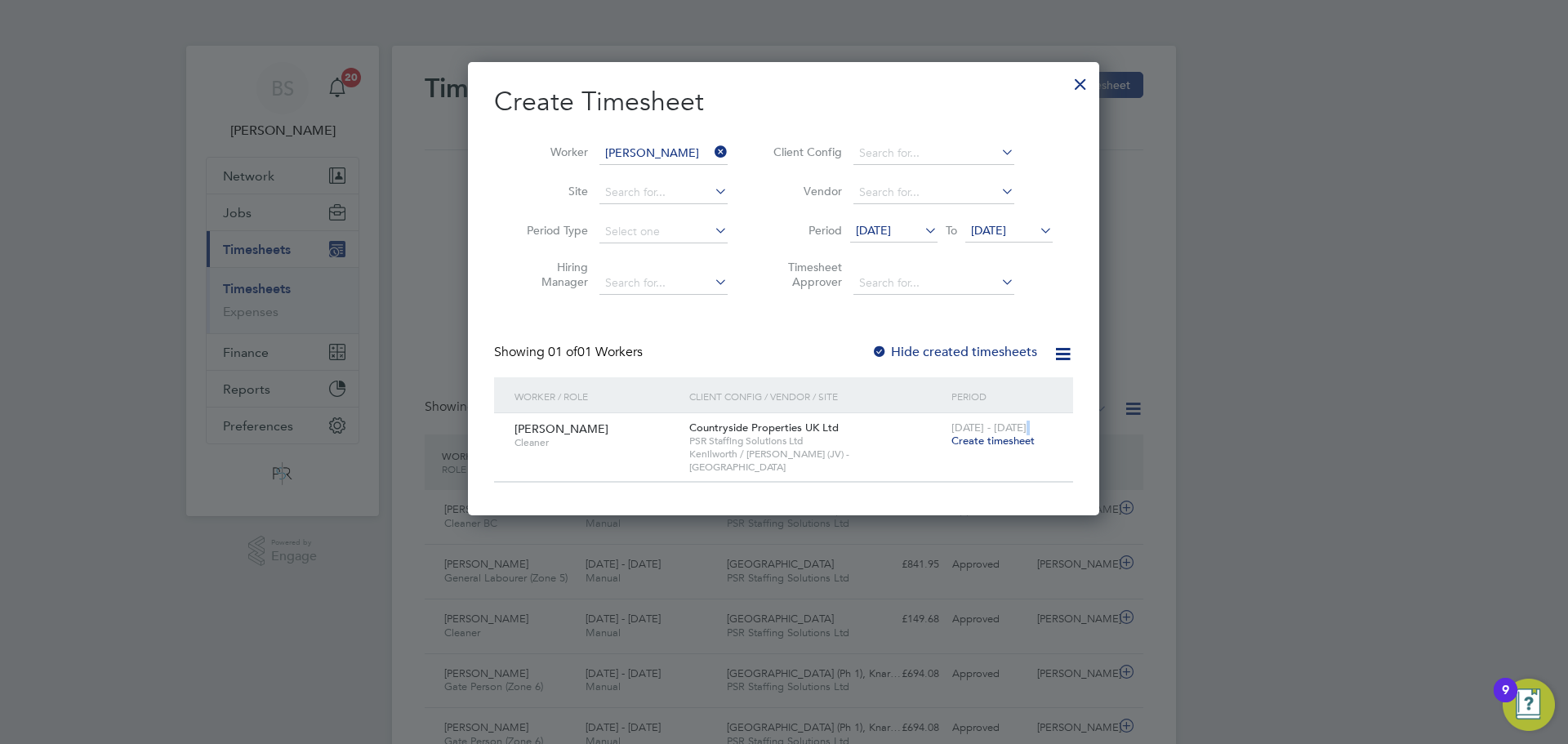
click at [1000, 442] on span "Create timesheet" at bounding box center [992, 440] width 83 height 13
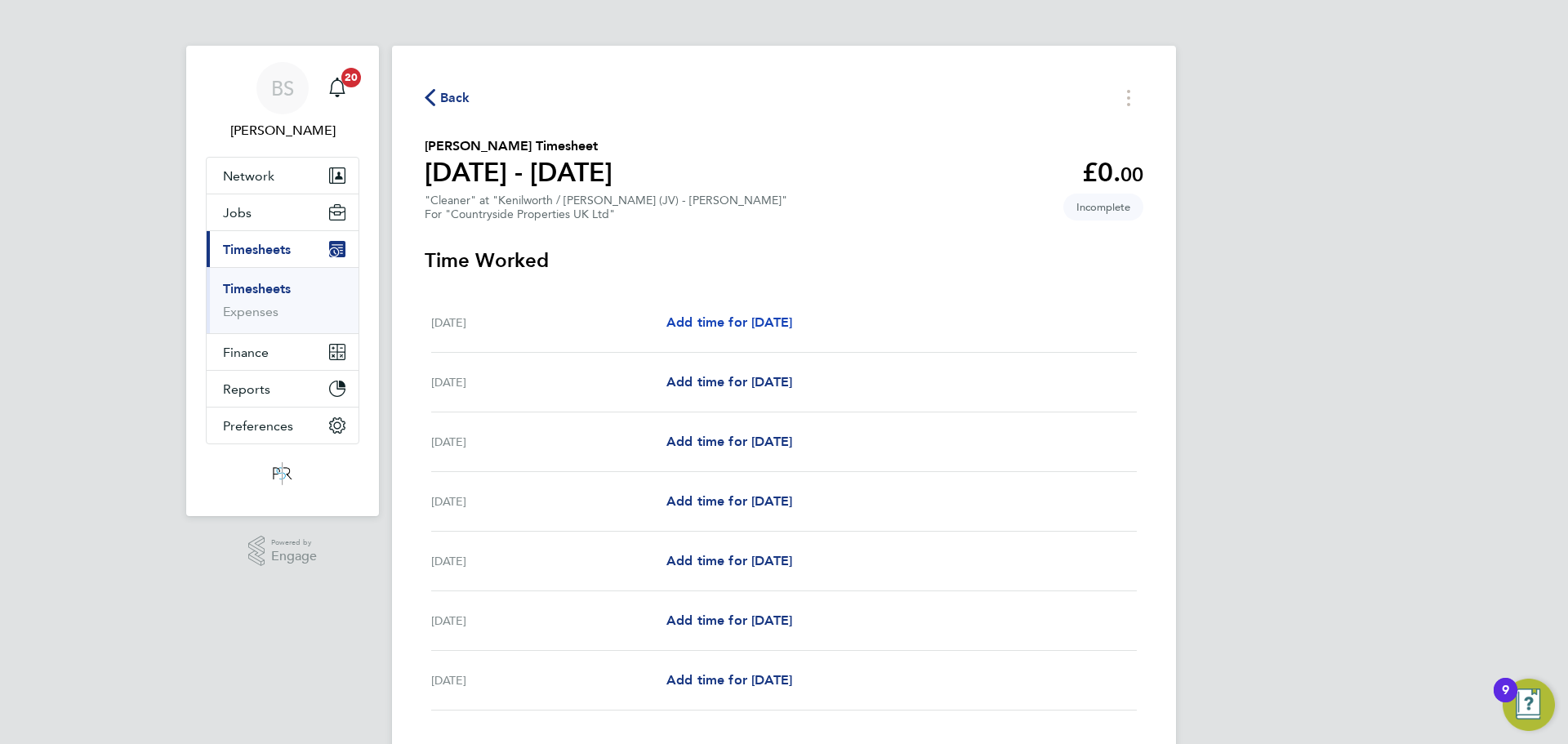
click at [723, 319] on span "Add time for [DATE]" at bounding box center [729, 322] width 126 height 15
select select "30"
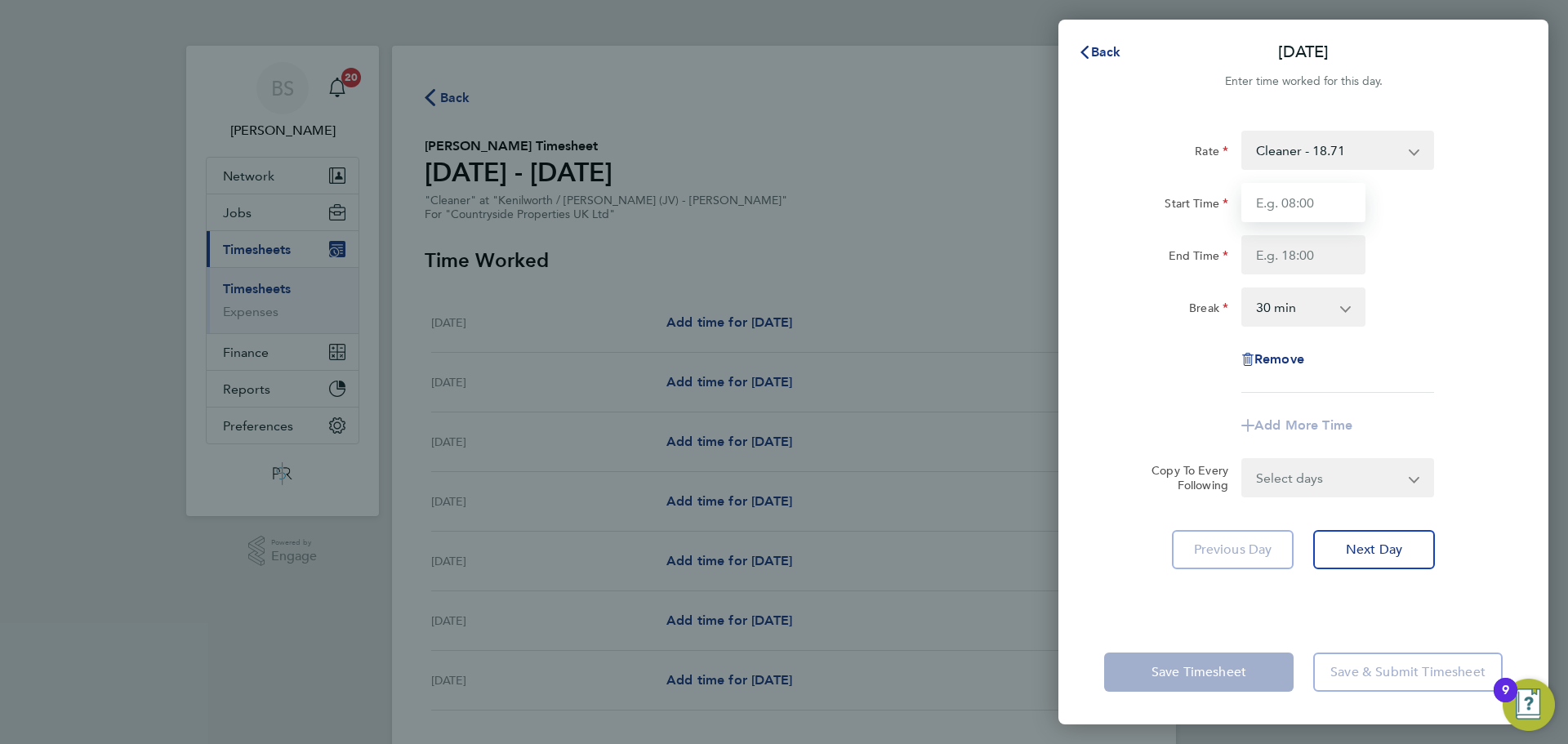
click at [1322, 204] on input "Start Time" at bounding box center [1304, 203] width 124 height 39
type input "08:00"
click at [1299, 252] on input "End Time" at bounding box center [1304, 255] width 124 height 39
type input "14:00"
click at [1301, 310] on select "0 min 15 min 30 min 45 min 60 min 75 min 90 min" at bounding box center [1294, 307] width 101 height 36
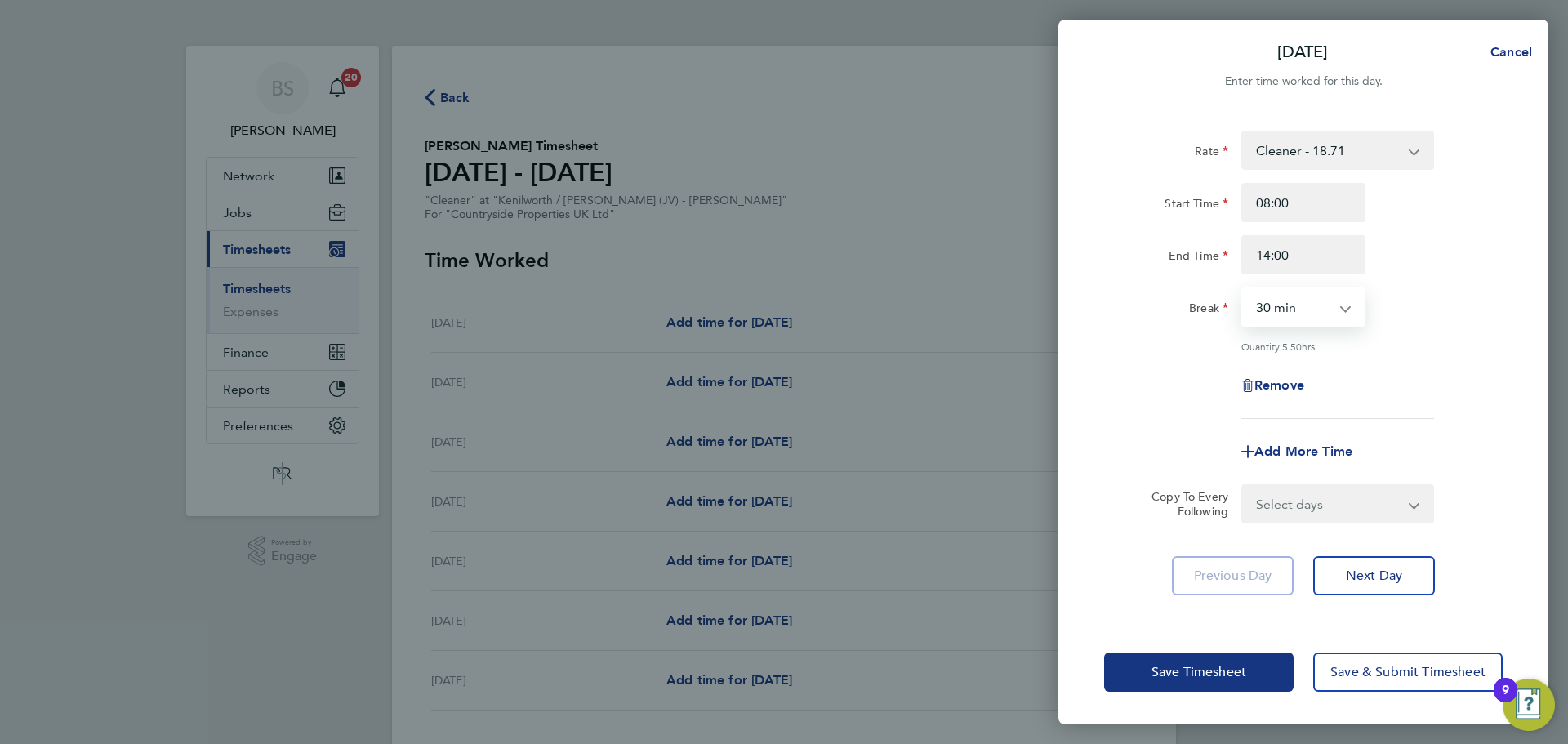
select select "0"
click at [1243, 290] on select "0 min 15 min 30 min 45 min 60 min 75 min 90 min" at bounding box center [1294, 307] width 101 height 36
click at [1444, 337] on div "Rate Cleaner - 18.71 basic - 18.79 Start Time 08:00 End Time 14:00 Break 0 min …" at bounding box center [1304, 275] width 399 height 289
click at [1352, 492] on select "Select days Day Weekday (Mon-Fri) Weekend (Sat-Sun) [DATE] [DATE] [DATE] [DATE]…" at bounding box center [1329, 504] width 171 height 36
select select "WEEKDAY"
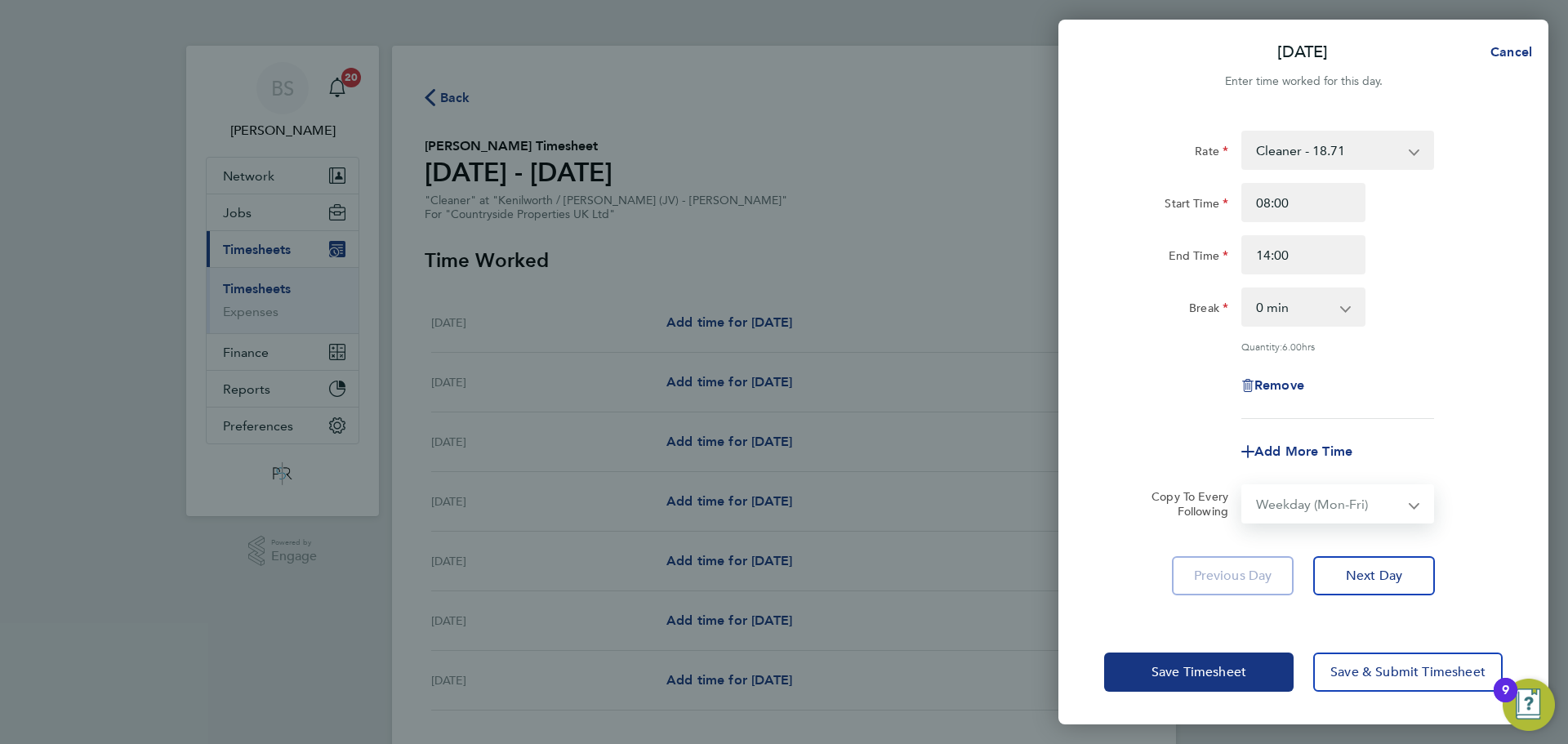
click at [1243, 486] on select "Select days Day Weekday (Mon-Fri) Weekend (Sat-Sun) [DATE] [DATE] [DATE] [DATE]…" at bounding box center [1329, 504] width 171 height 36
select select "[DATE]"
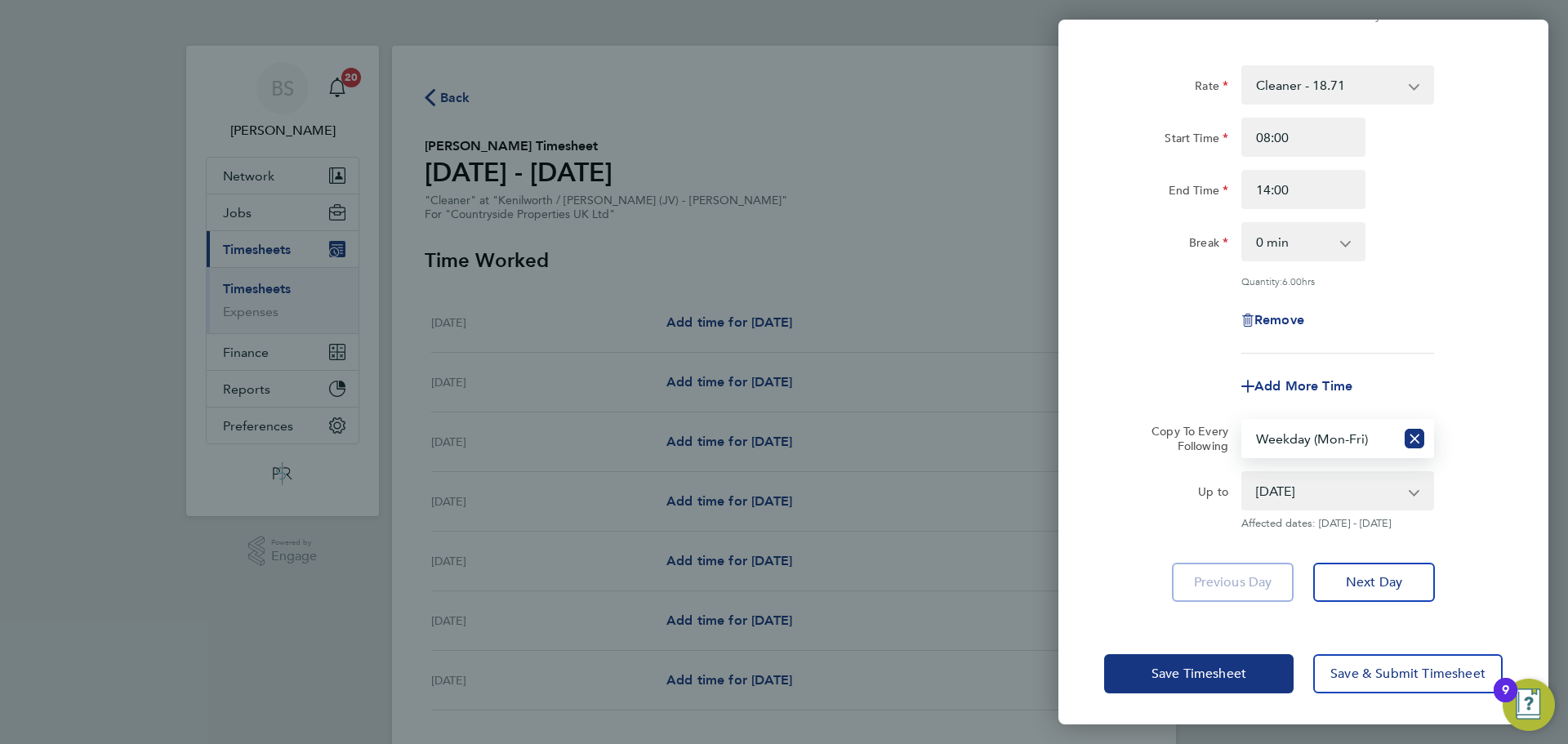
click at [1191, 694] on div "Save Timesheet Save & Submit Timesheet" at bounding box center [1304, 673] width 490 height 105
click at [1202, 669] on span "Save Timesheet" at bounding box center [1200, 674] width 95 height 16
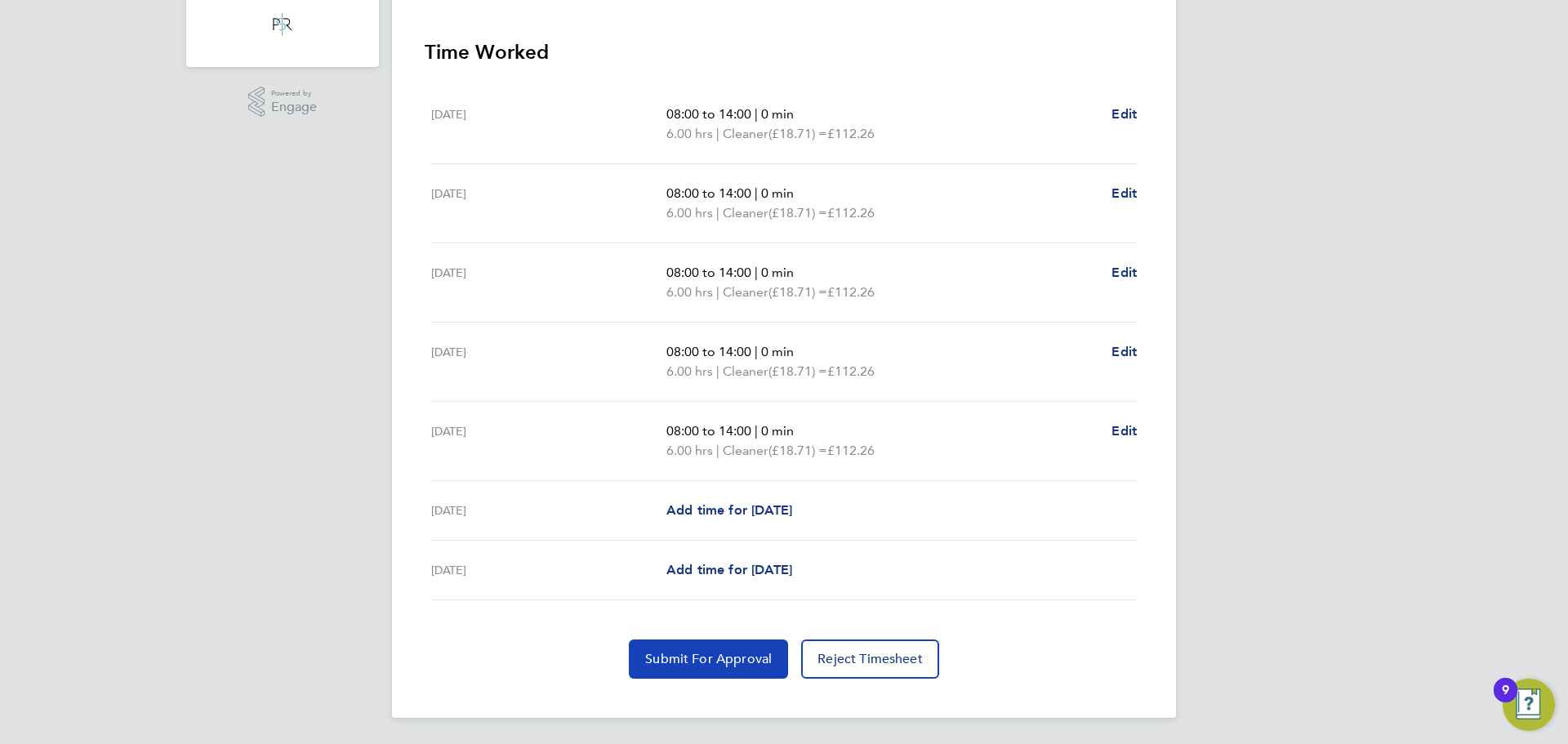
click at [754, 657] on span "Submit For Approval" at bounding box center [708, 659] width 126 height 16
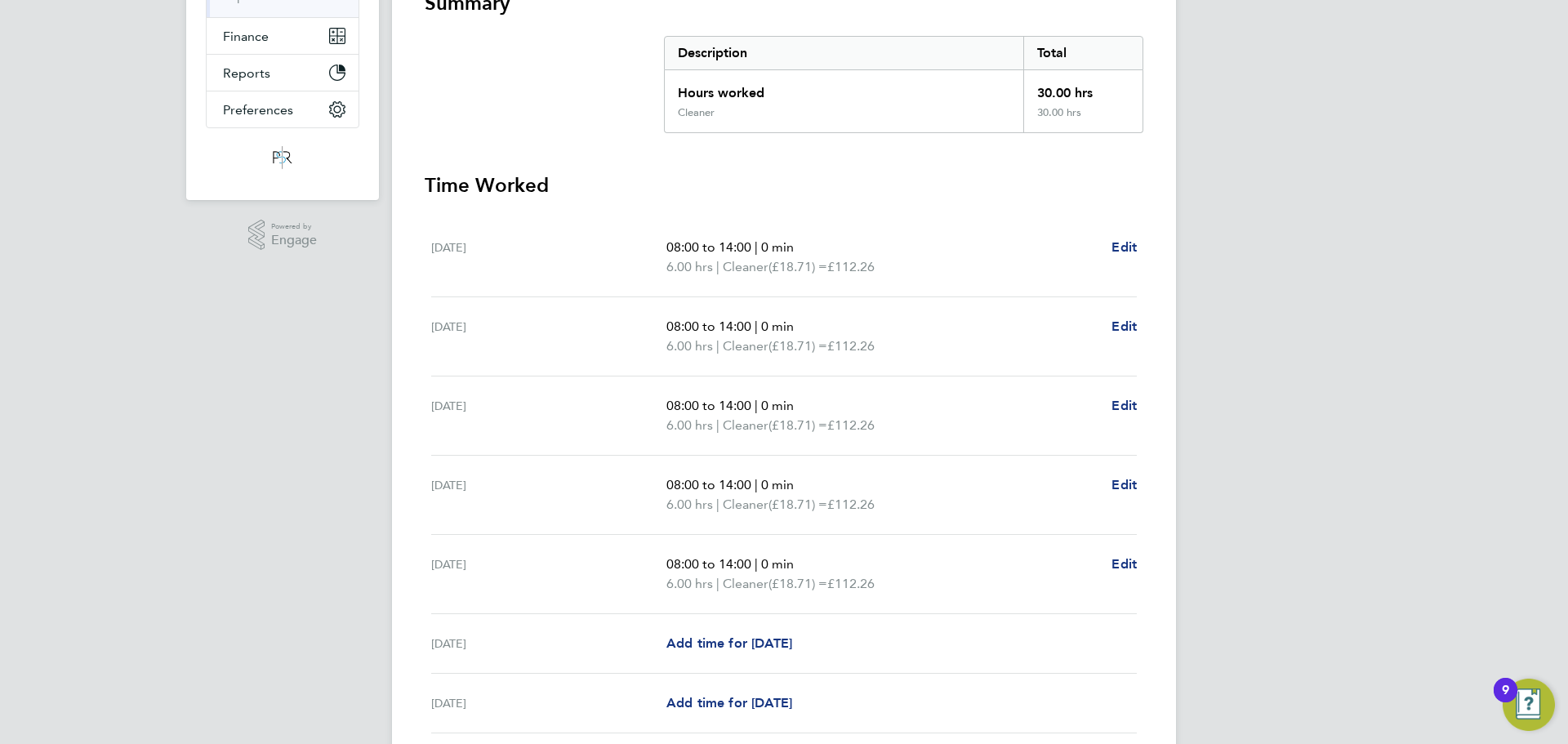
scroll to position [41, 0]
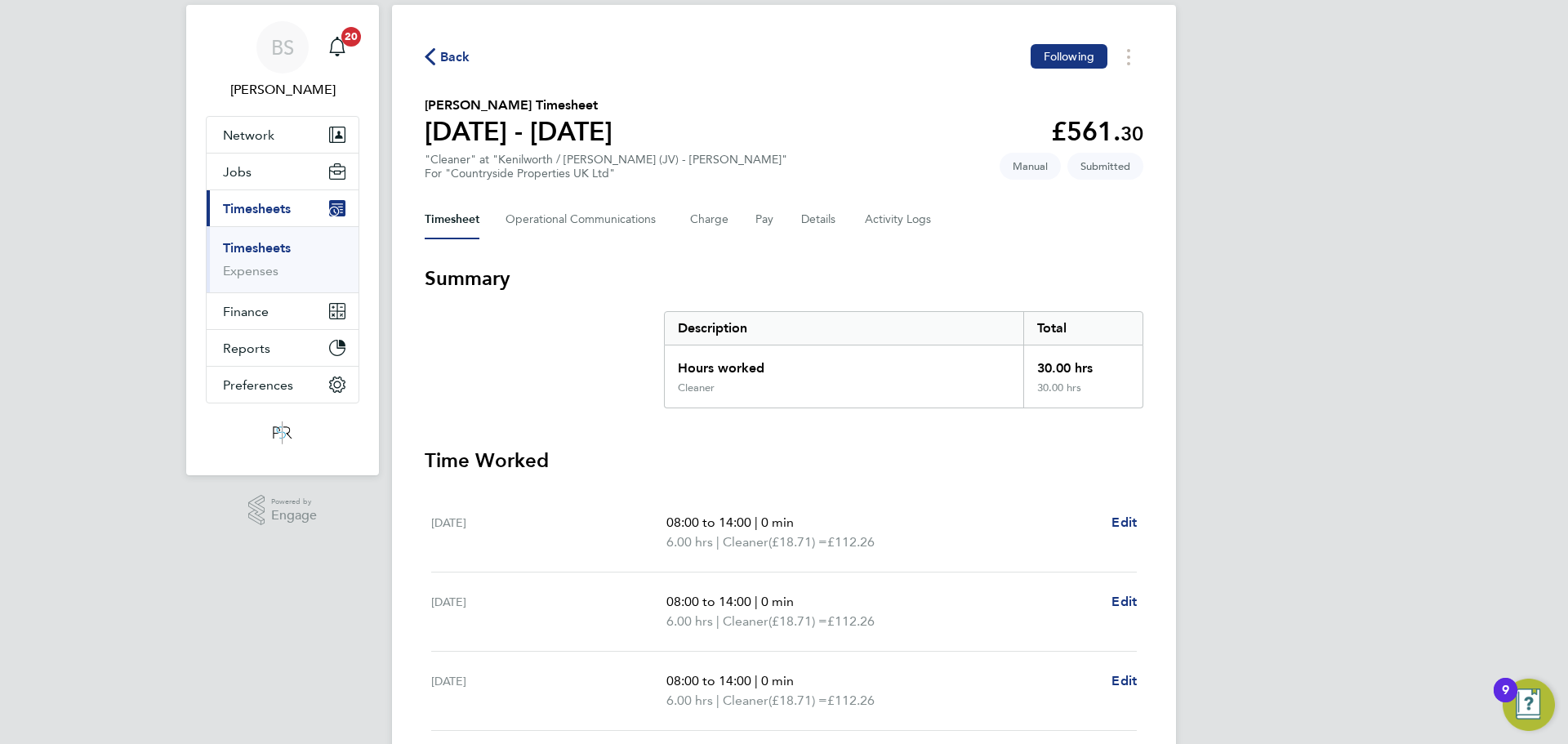
click at [437, 49] on span "Back" at bounding box center [447, 56] width 46 height 15
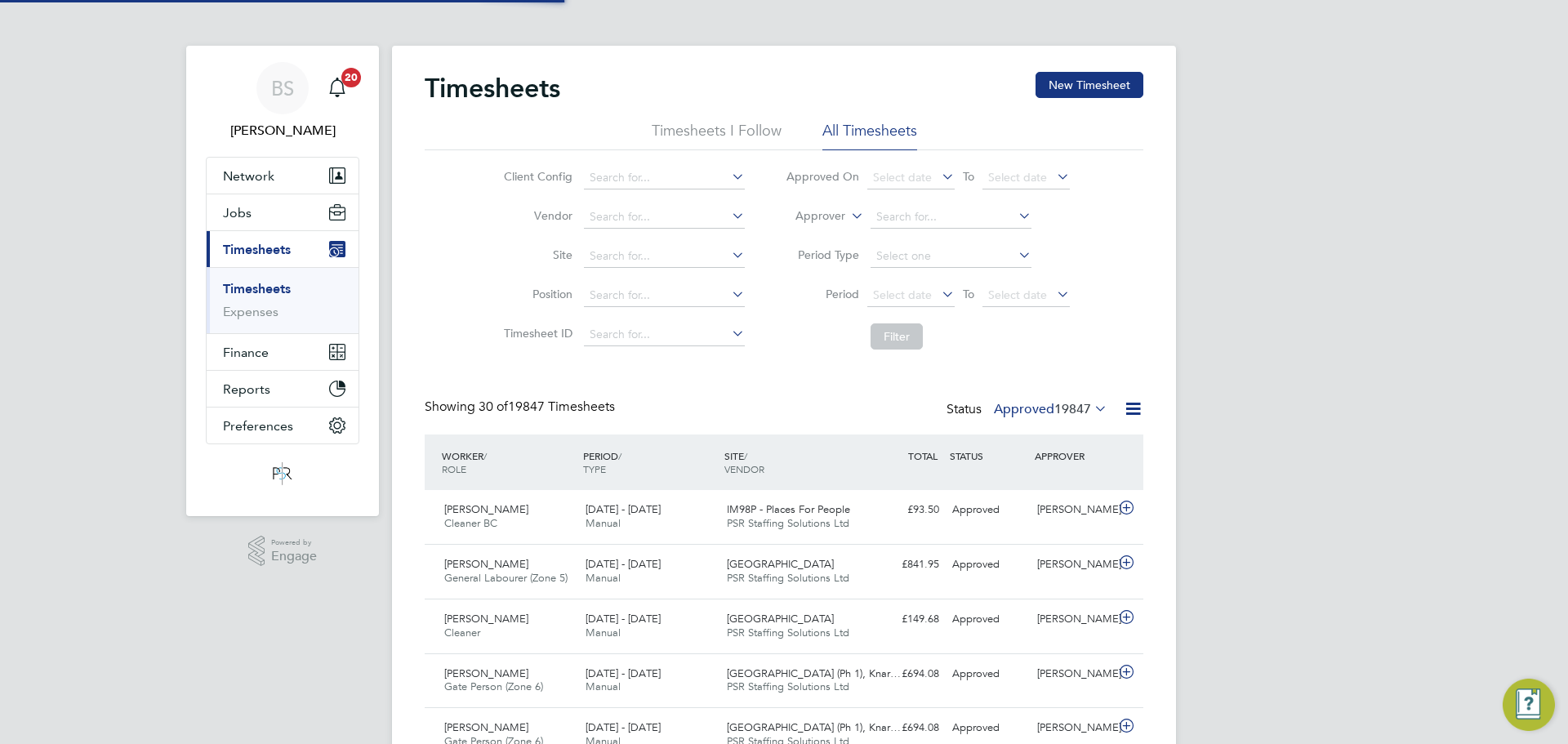
scroll to position [8, 8]
